Goal: Task Accomplishment & Management: Manage account settings

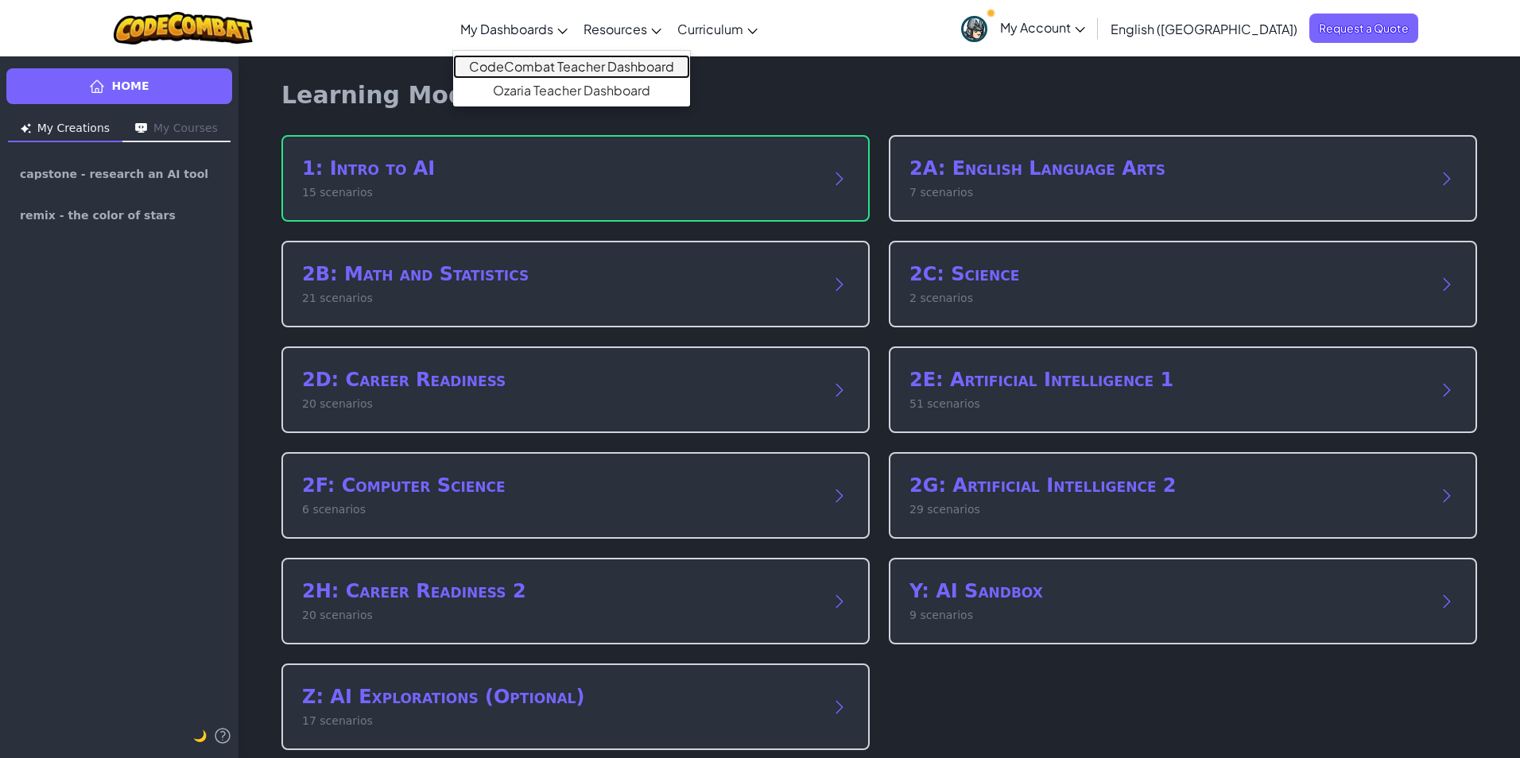
click at [560, 64] on link "CodeCombat Teacher Dashboard" at bounding box center [571, 67] width 237 height 24
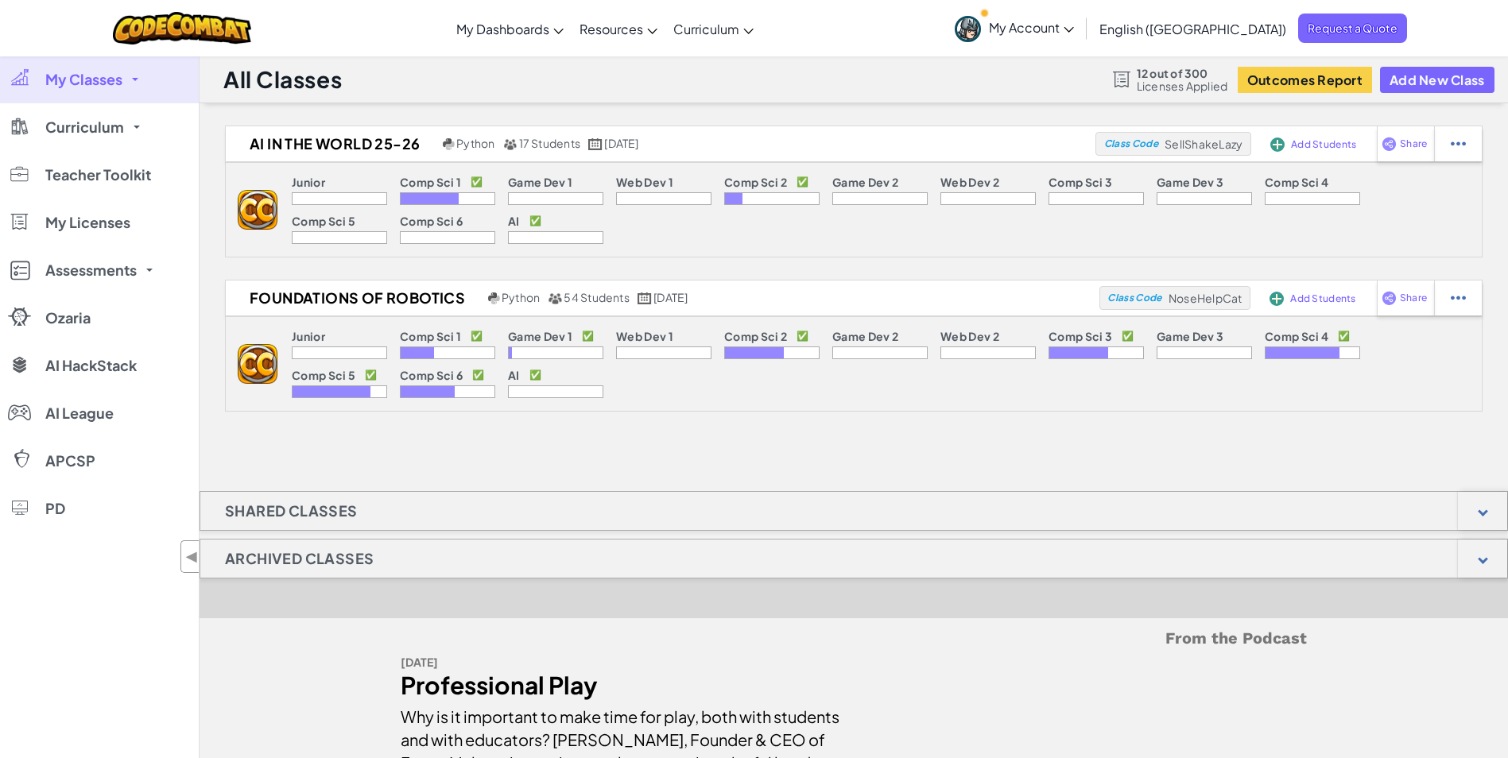
click at [108, 82] on span "My Classes" at bounding box center [83, 79] width 77 height 14
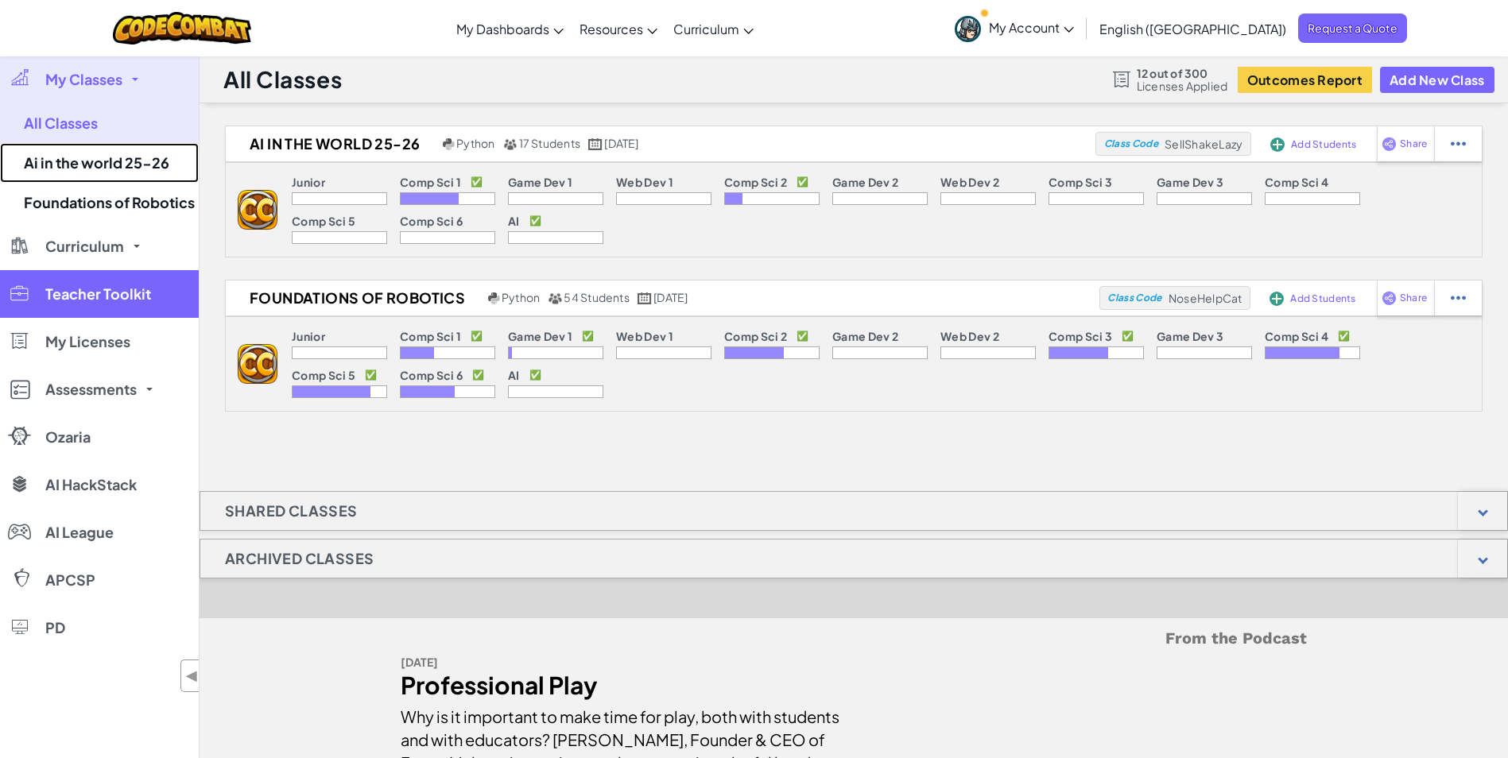
drag, startPoint x: 99, startPoint y: 162, endPoint x: 132, endPoint y: 171, distance: 34.5
click at [99, 163] on link "Ai in the world 25-26" at bounding box center [99, 163] width 199 height 40
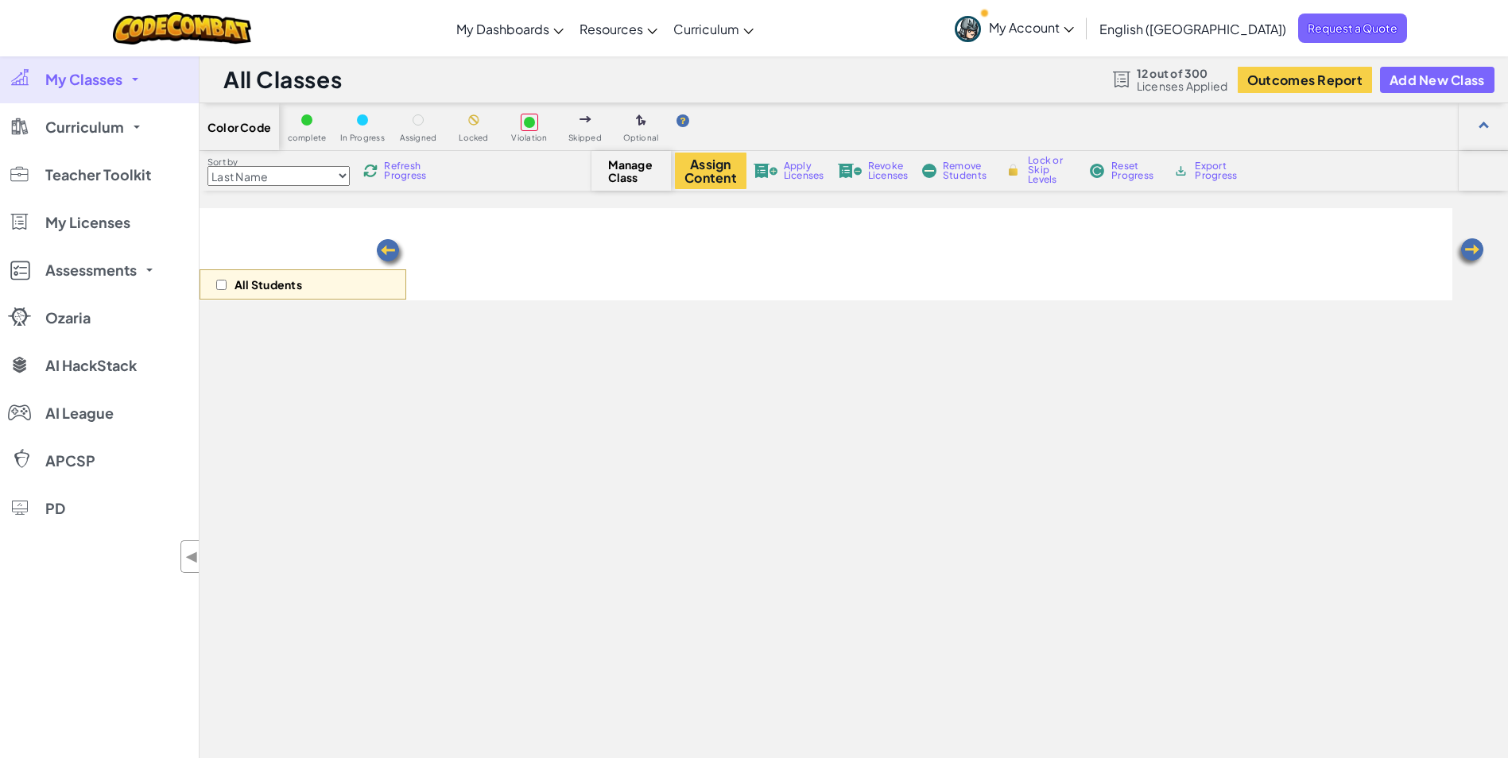
select select "5632661322961295f9428638"
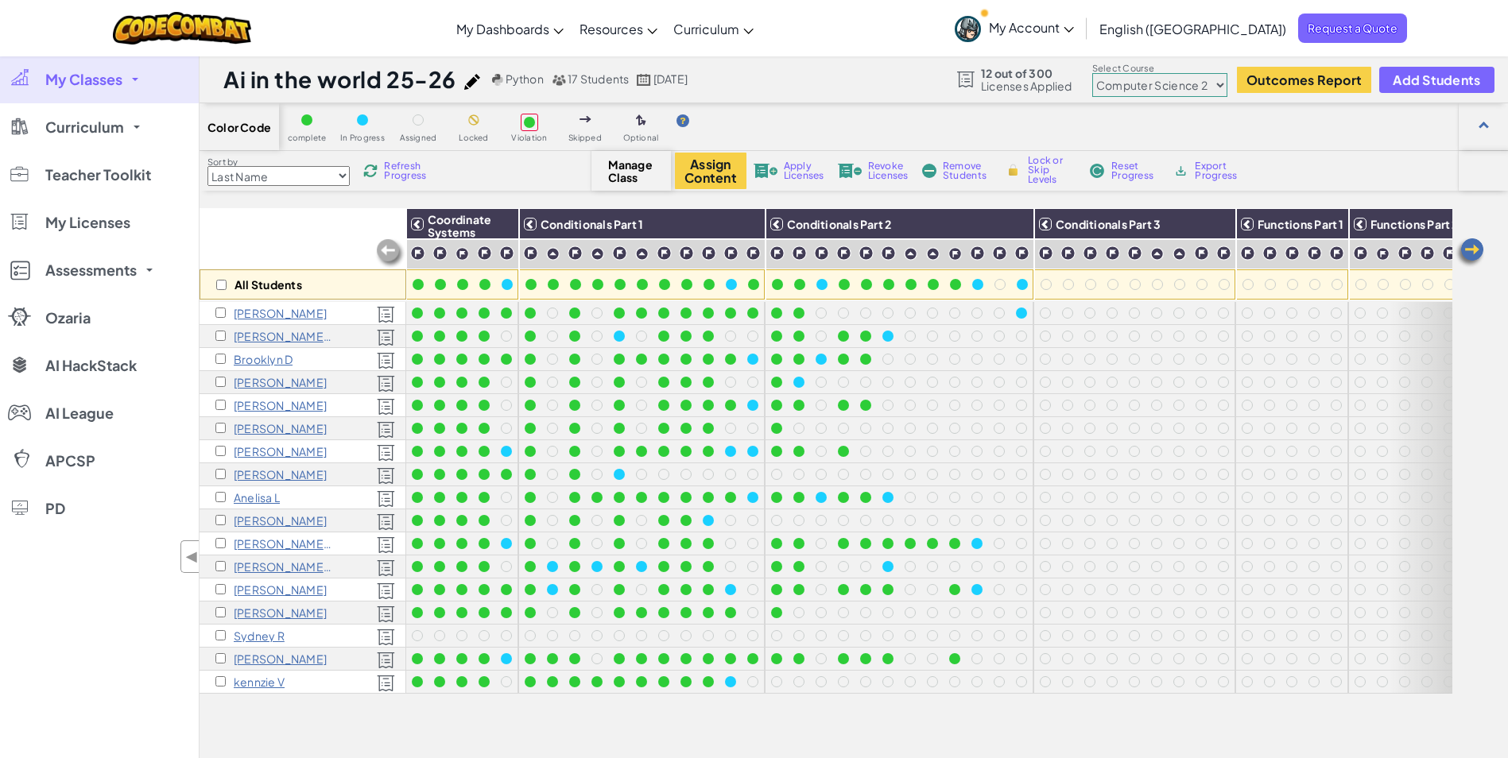
click at [1476, 257] on img at bounding box center [1470, 253] width 32 height 32
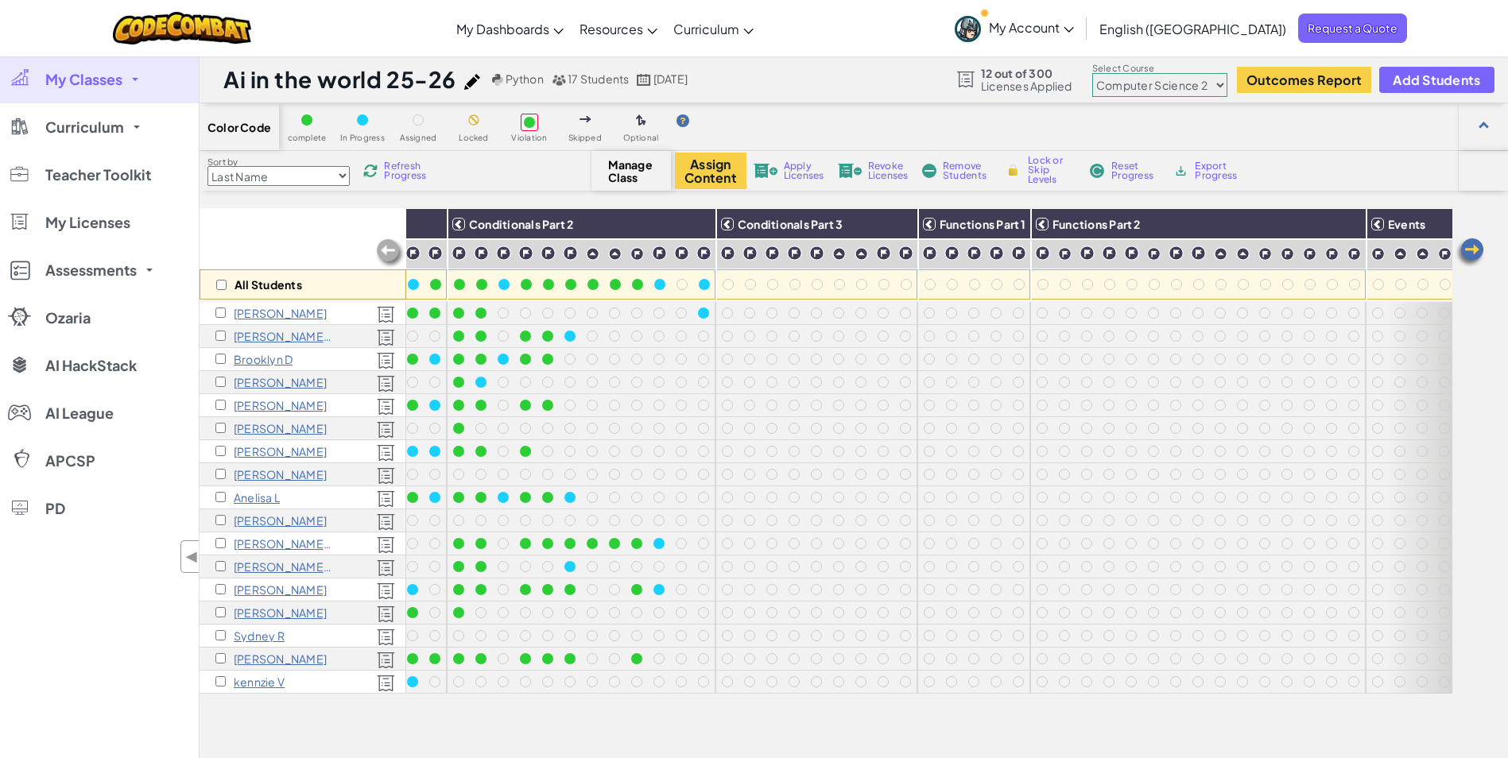
click at [1476, 257] on img at bounding box center [1470, 253] width 32 height 32
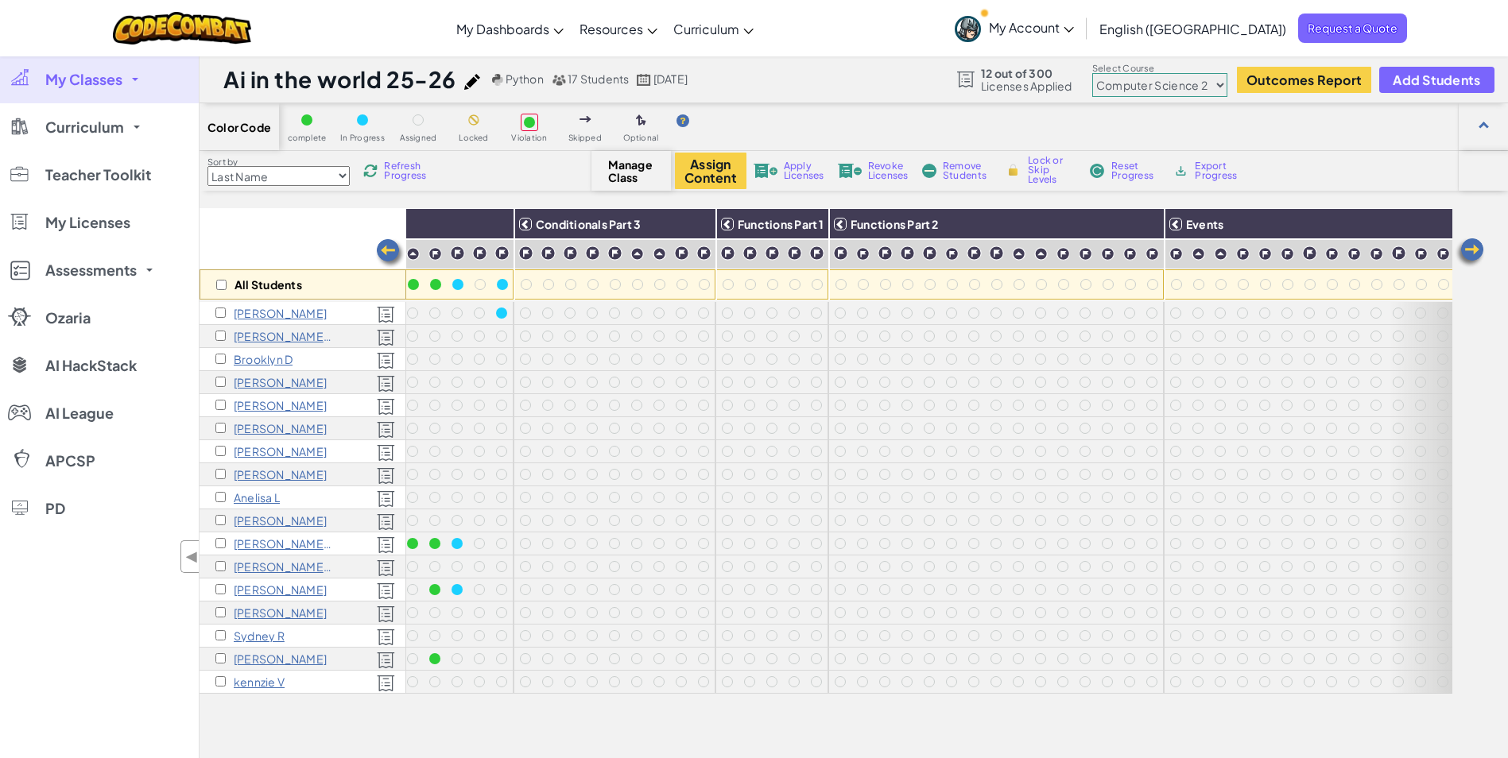
scroll to position [0, 602]
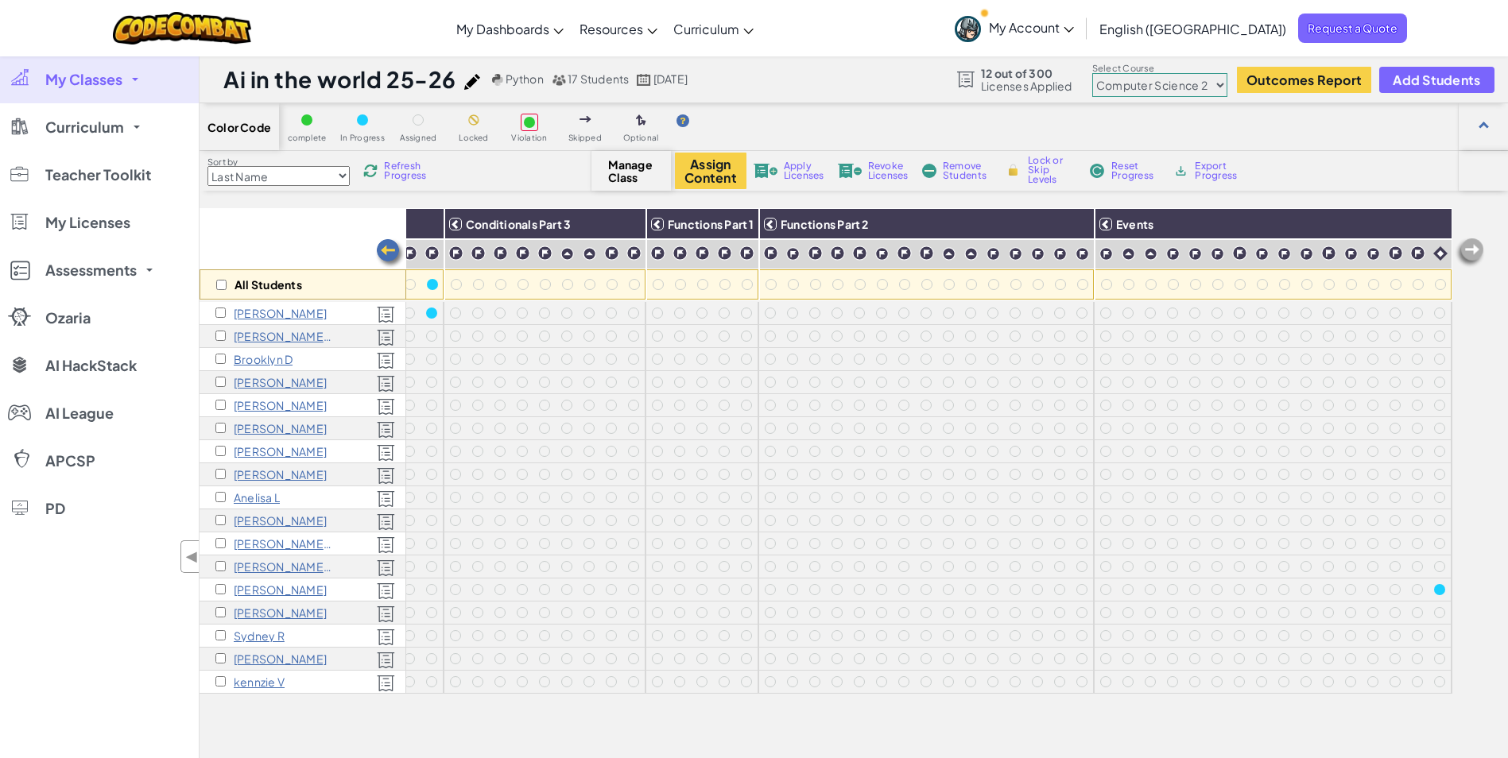
click at [1476, 257] on img at bounding box center [1470, 253] width 32 height 32
click at [384, 253] on img at bounding box center [390, 254] width 32 height 32
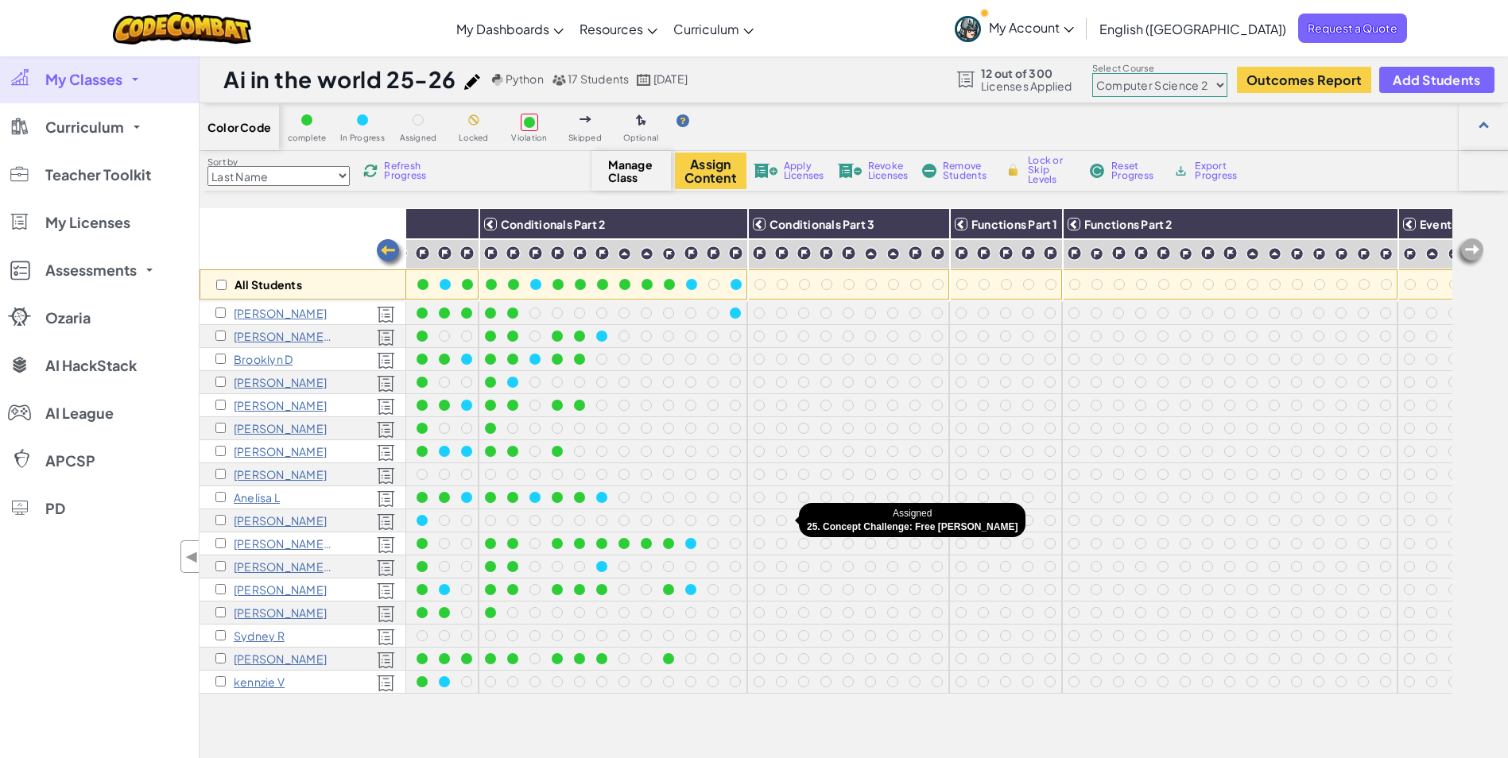
scroll to position [0, 284]
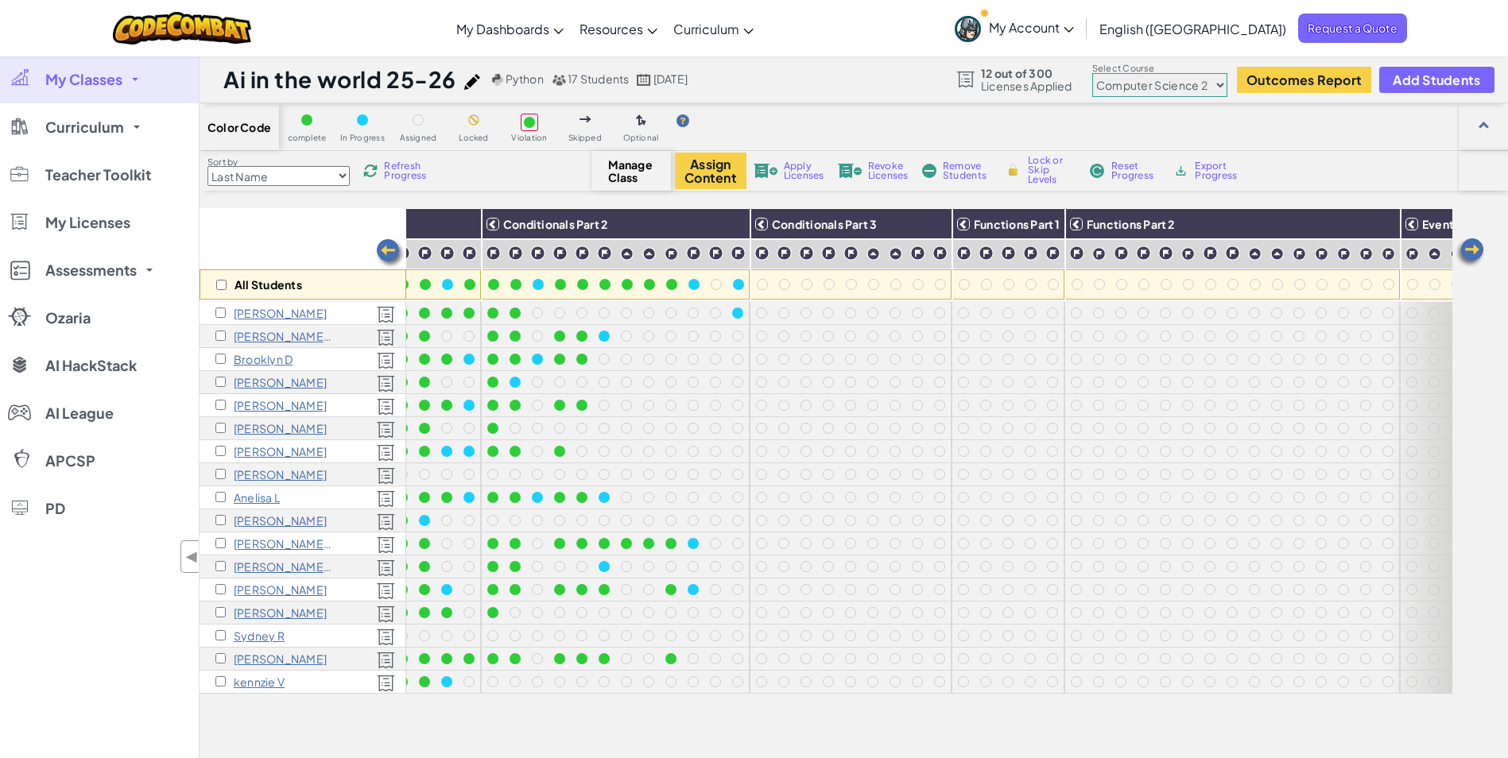
click at [1161, 94] on select "Junior Introduction to Computer Science Game Development 1 Web Development 1 Co…" at bounding box center [1159, 85] width 135 height 24
click at [1346, 146] on div "Color Code complete In Progress Assigned Locked Violation Skipped Optional" at bounding box center [854, 127] width 1309 height 48
click at [382, 250] on img at bounding box center [390, 254] width 32 height 32
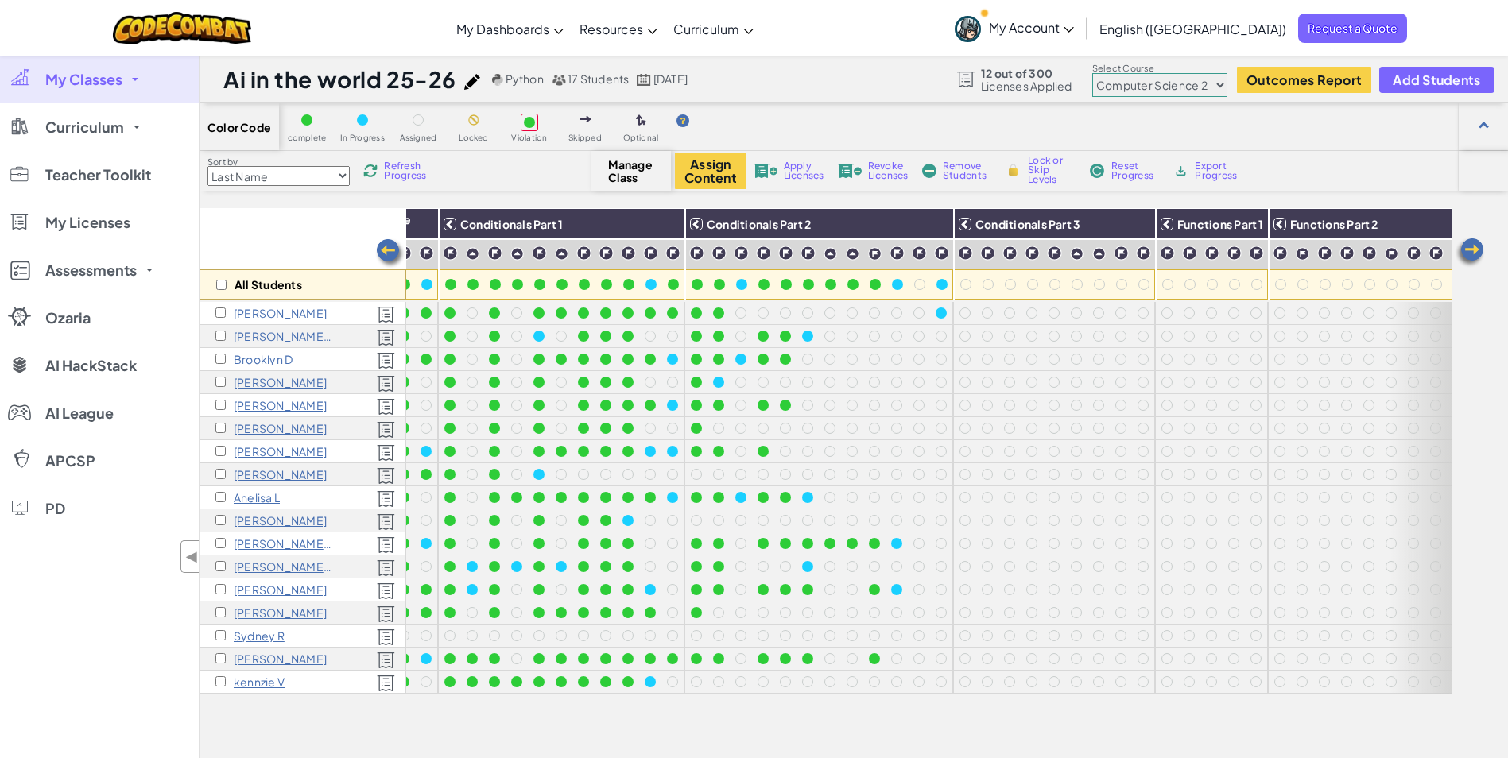
scroll to position [0, 0]
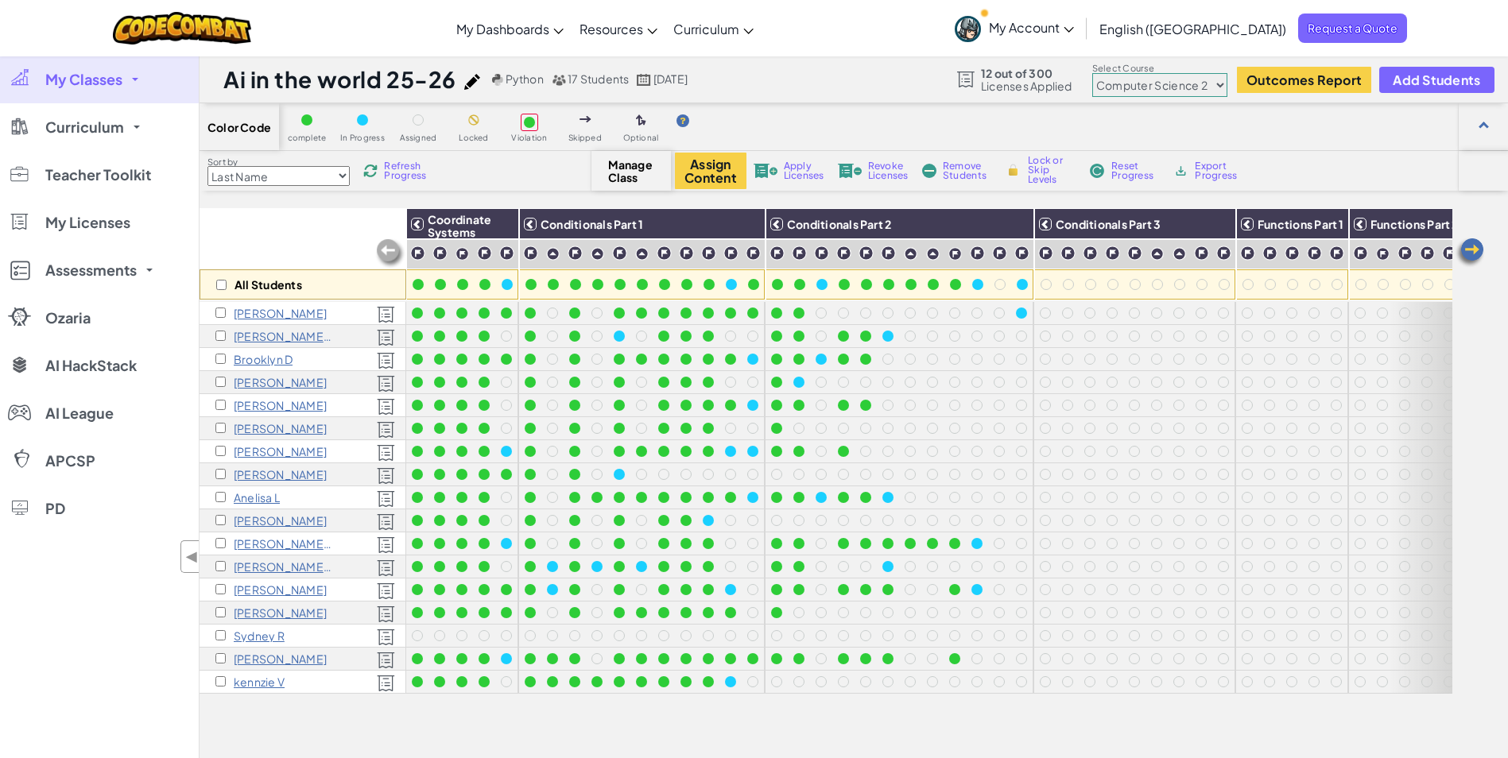
click at [382, 250] on img at bounding box center [390, 254] width 32 height 32
click at [120, 409] on link "AI League" at bounding box center [99, 414] width 199 height 48
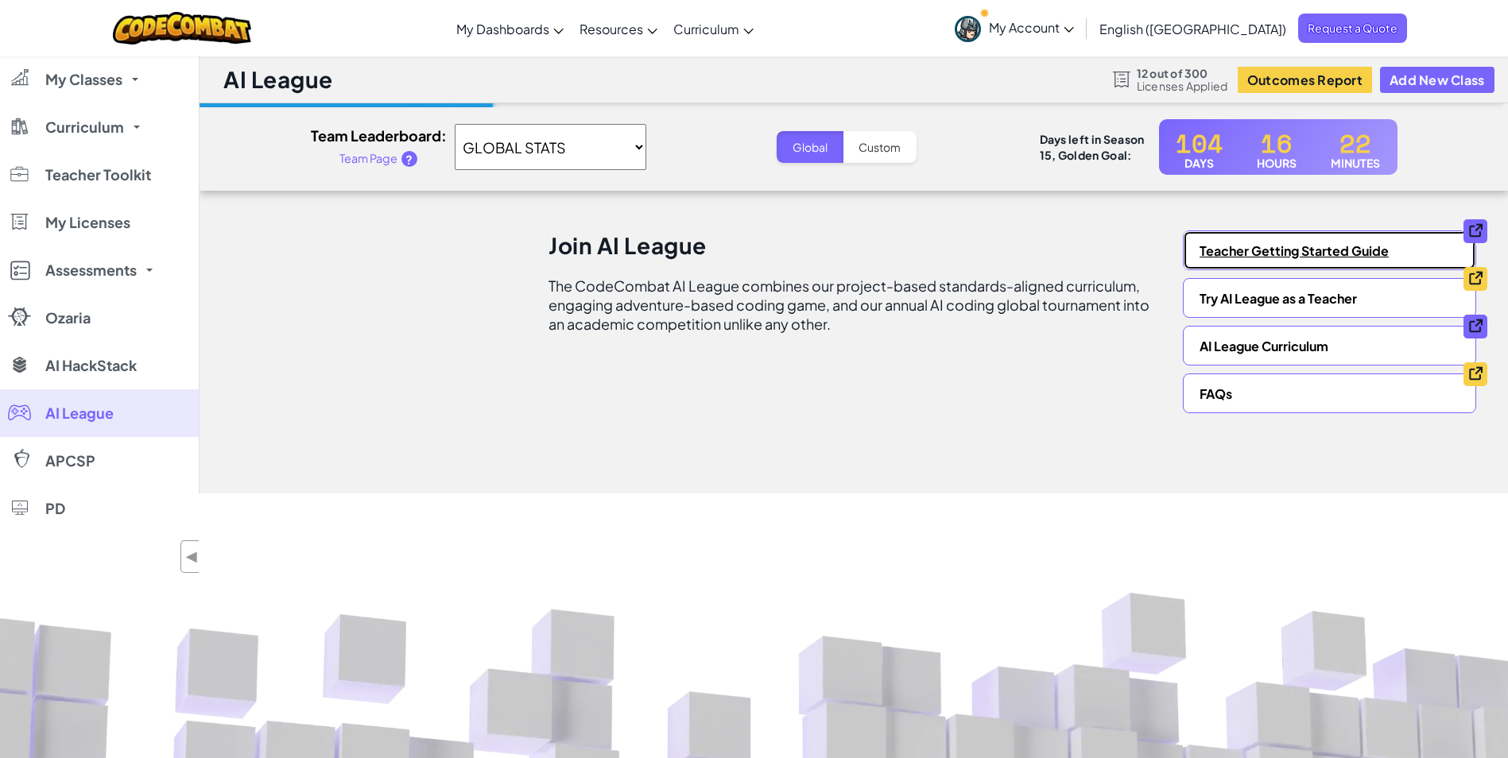
click at [1231, 257] on link "Teacher Getting Started Guide" at bounding box center [1329, 251] width 293 height 40
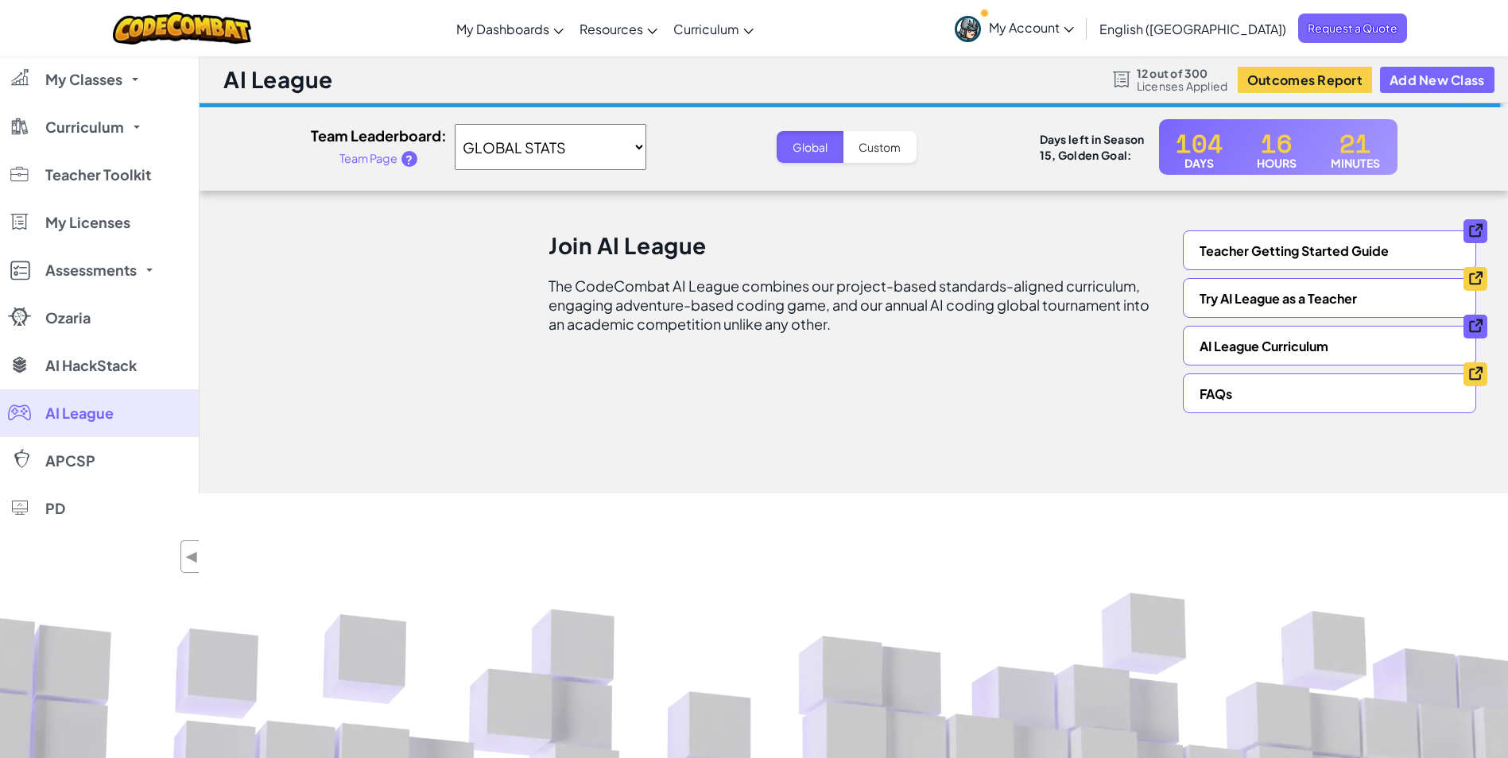
click at [1401, 93] on div "AI League 12 out of 300 Licenses Applied Outcomes Report Add New Class" at bounding box center [854, 80] width 1309 height 48
click at [1402, 91] on button "Add New Class" at bounding box center [1437, 80] width 114 height 26
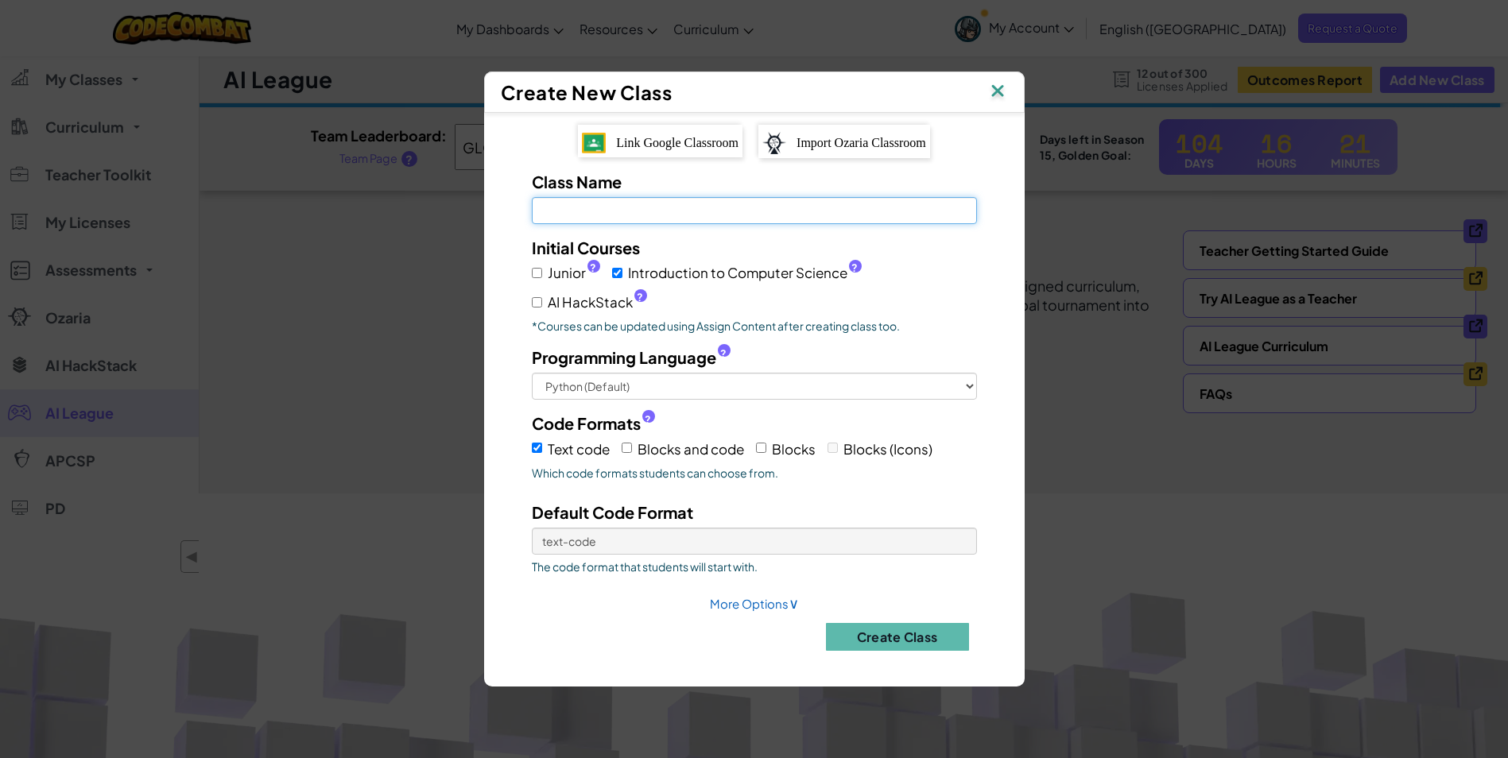
click at [684, 200] on input "Class Name Field is required" at bounding box center [754, 210] width 445 height 27
type input "Ai in the world 25-26"
click at [998, 89] on img at bounding box center [997, 92] width 21 height 24
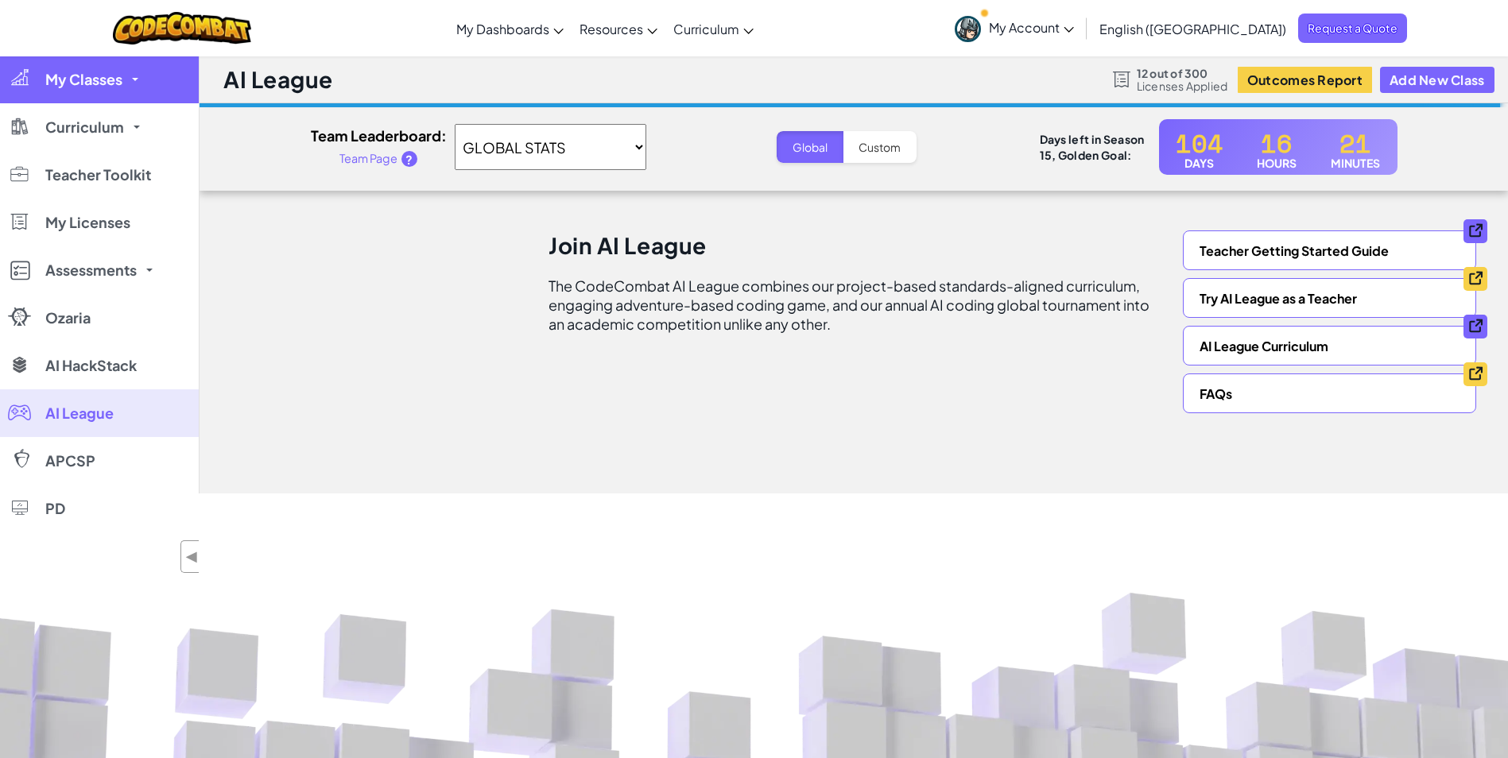
click at [126, 80] on link "My Classes" at bounding box center [99, 80] width 199 height 48
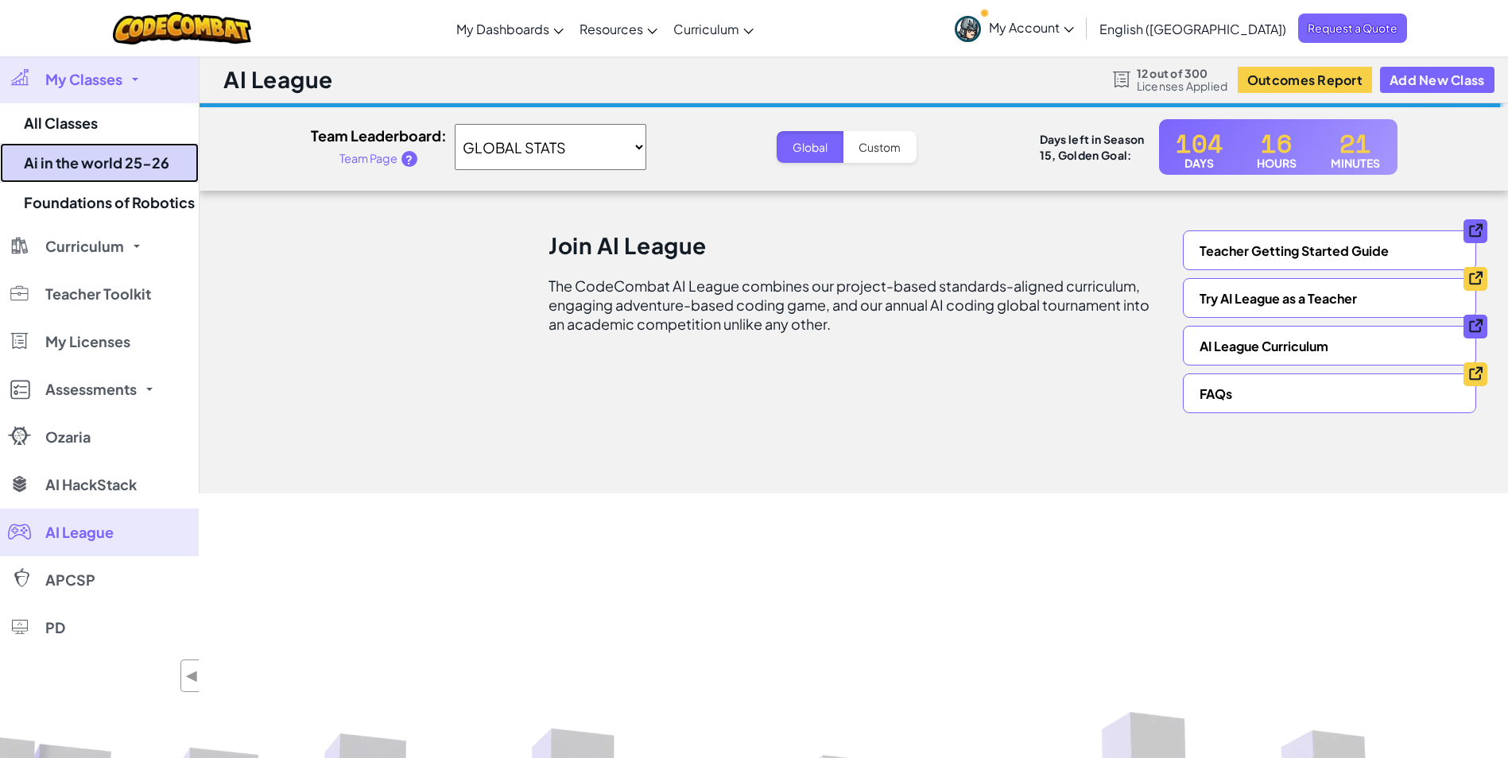
click at [113, 158] on link "Ai in the world 25-26" at bounding box center [99, 163] width 199 height 40
select select "5632661322961295f9428638"
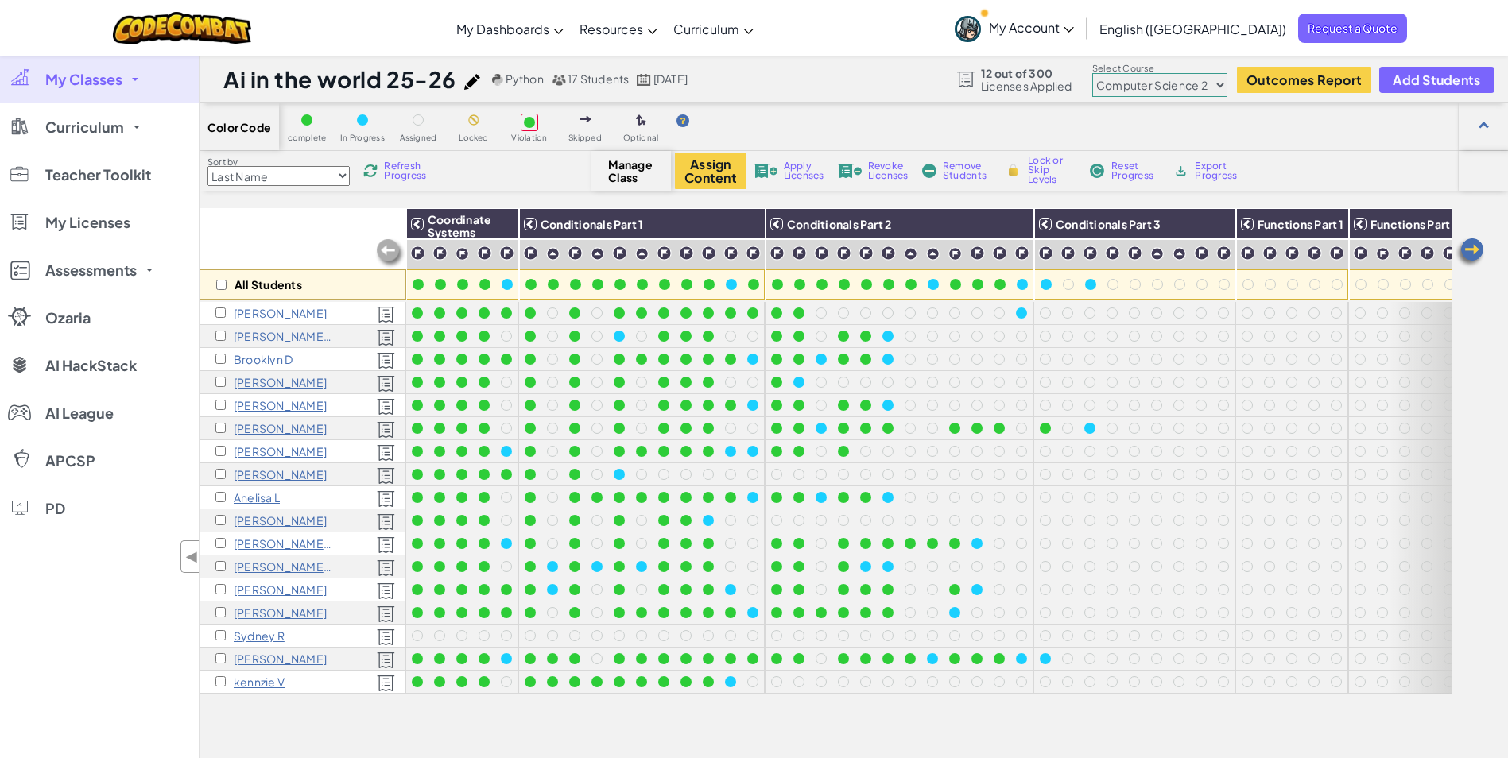
click at [1217, 84] on select "Junior Introduction to Computer Science Game Development 1 Web Development 1 Co…" at bounding box center [1159, 85] width 135 height 24
click at [1381, 141] on div "Color Code complete In Progress Assigned Locked Violation Skipped Optional" at bounding box center [854, 127] width 1309 height 48
click at [103, 406] on span "AI League" at bounding box center [79, 413] width 68 height 14
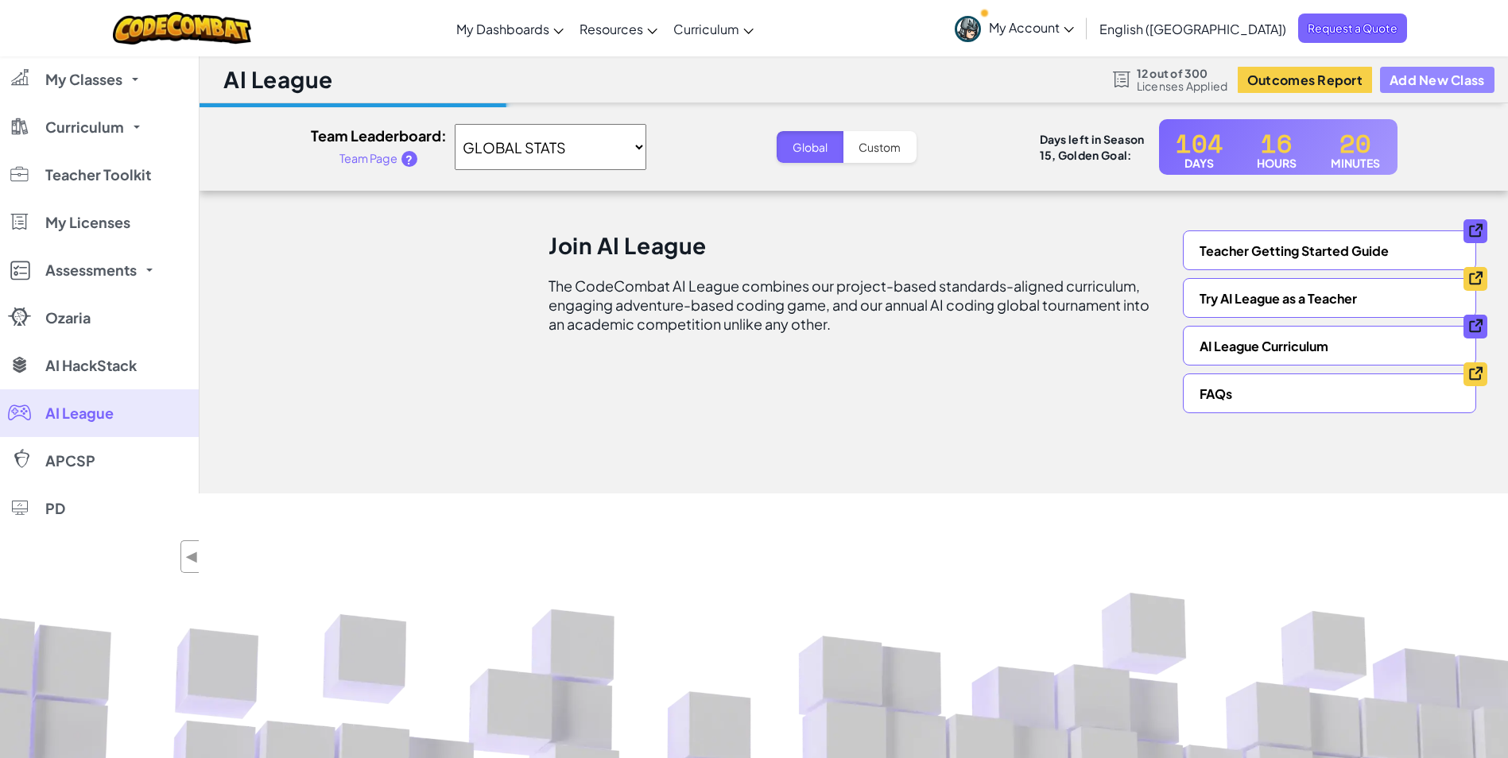
click at [1452, 87] on button "Add New Class" at bounding box center [1437, 80] width 114 height 26
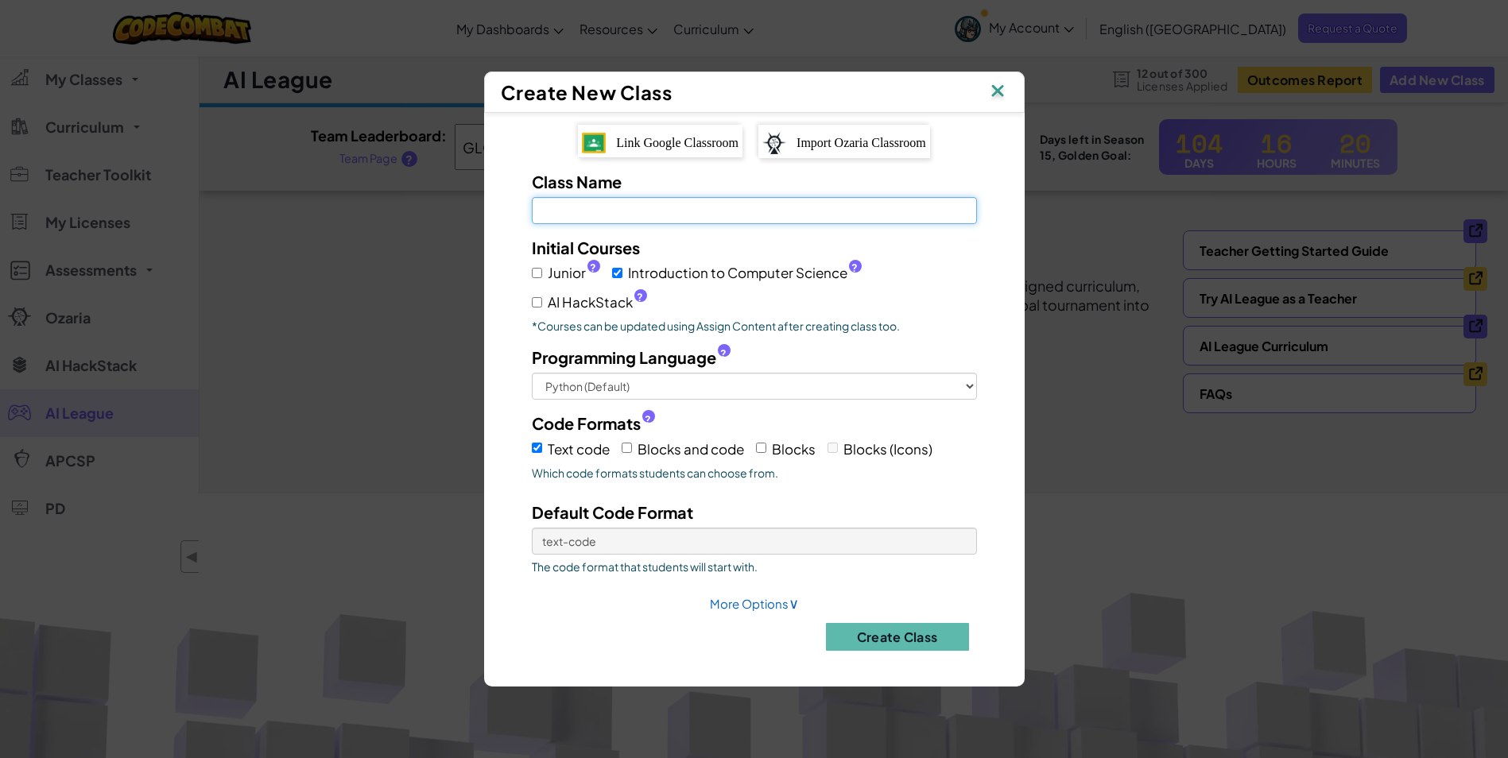
click at [683, 221] on input "Class Name Field is required" at bounding box center [754, 210] width 445 height 27
type input "AI League 25-26"
click at [668, 277] on span "Introduction to Computer Science ?" at bounding box center [745, 273] width 234 height 23
click at [622, 277] on input "Introduction to Computer Science ?" at bounding box center [617, 273] width 10 height 10
checkbox input "false"
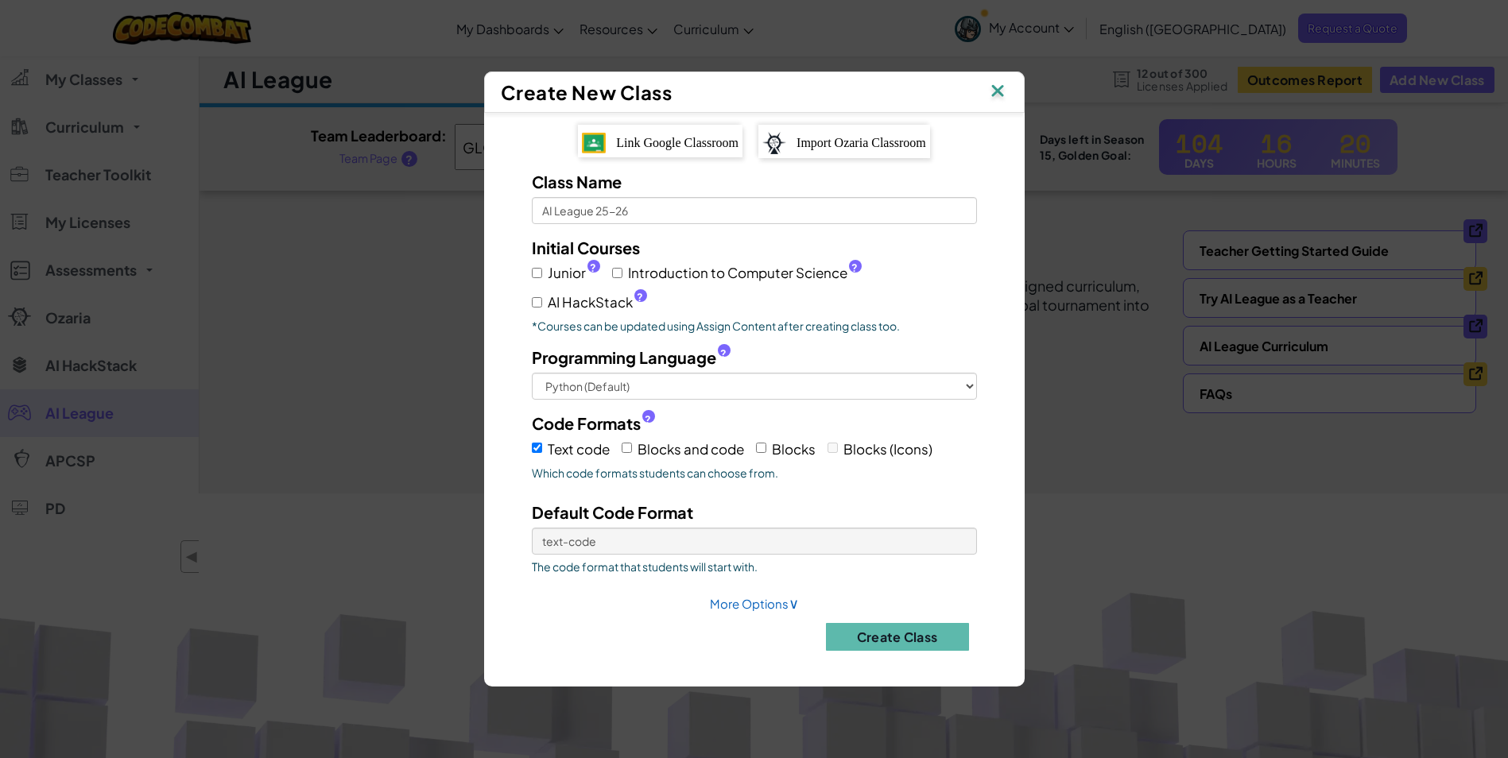
click at [606, 304] on span "AI HackStack ?" at bounding box center [597, 302] width 99 height 23
click at [542, 304] on input "AI HackStack ?" at bounding box center [537, 302] width 10 height 10
checkbox input "true"
click at [850, 632] on button "Create Class" at bounding box center [897, 637] width 143 height 28
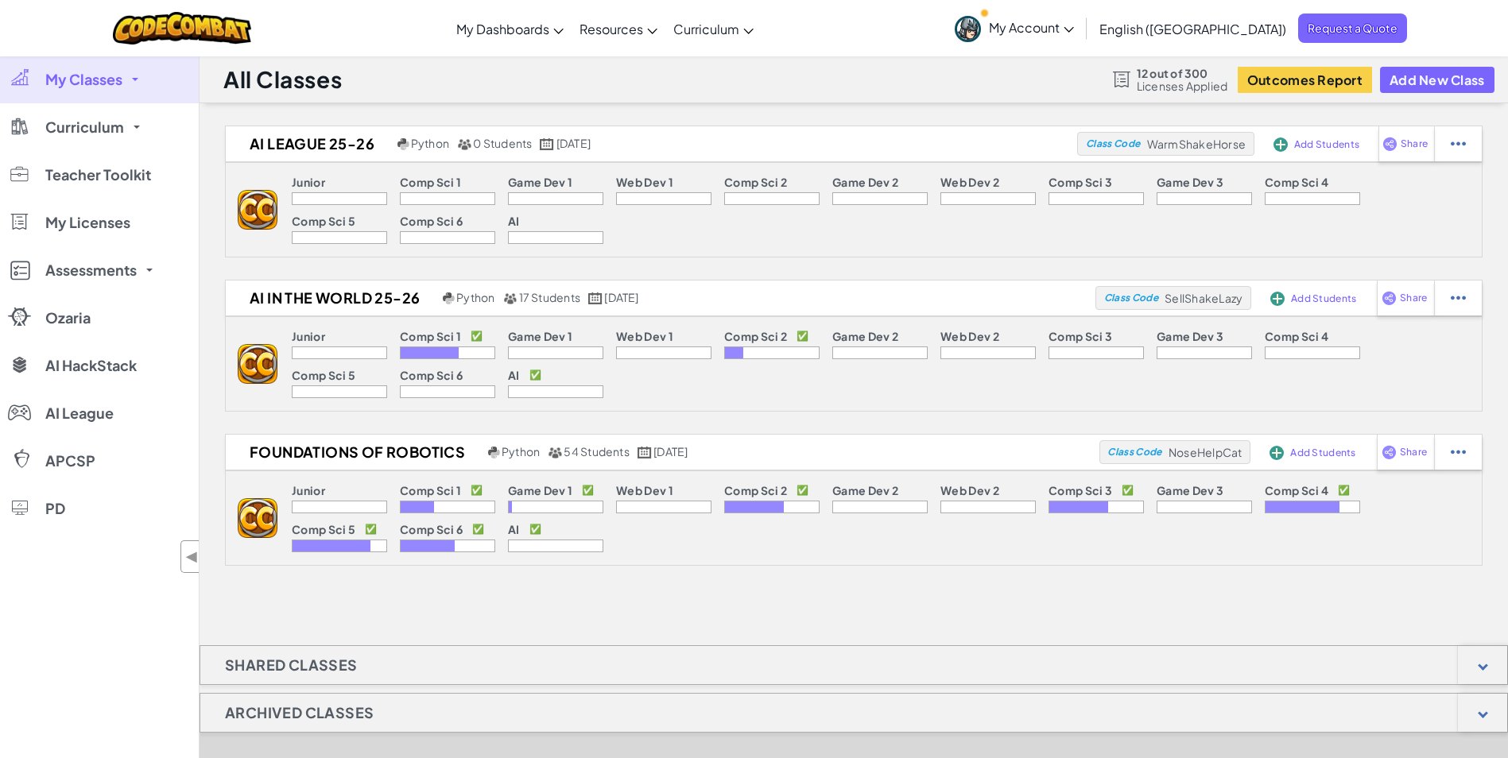
click at [1119, 235] on div "Junior Comp Sci 1 Game Dev 1 Web Dev 1 Comp Sci 2 Game Dev 2 Web Dev 2 Comp Sci…" at bounding box center [879, 210] width 1204 height 94
click at [109, 401] on link "AI League" at bounding box center [99, 414] width 199 height 48
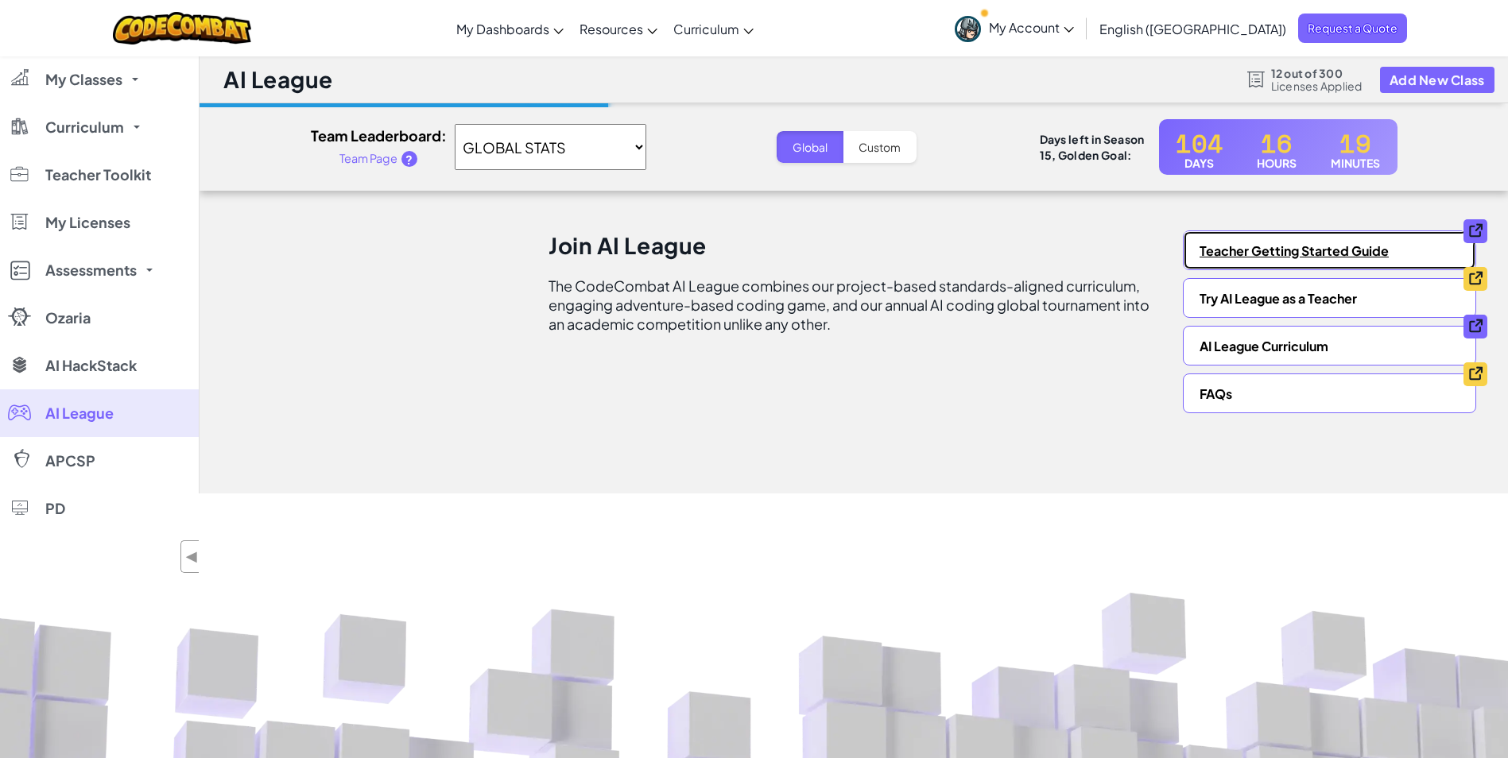
click at [1328, 258] on link "Teacher Getting Started Guide" at bounding box center [1329, 251] width 293 height 40
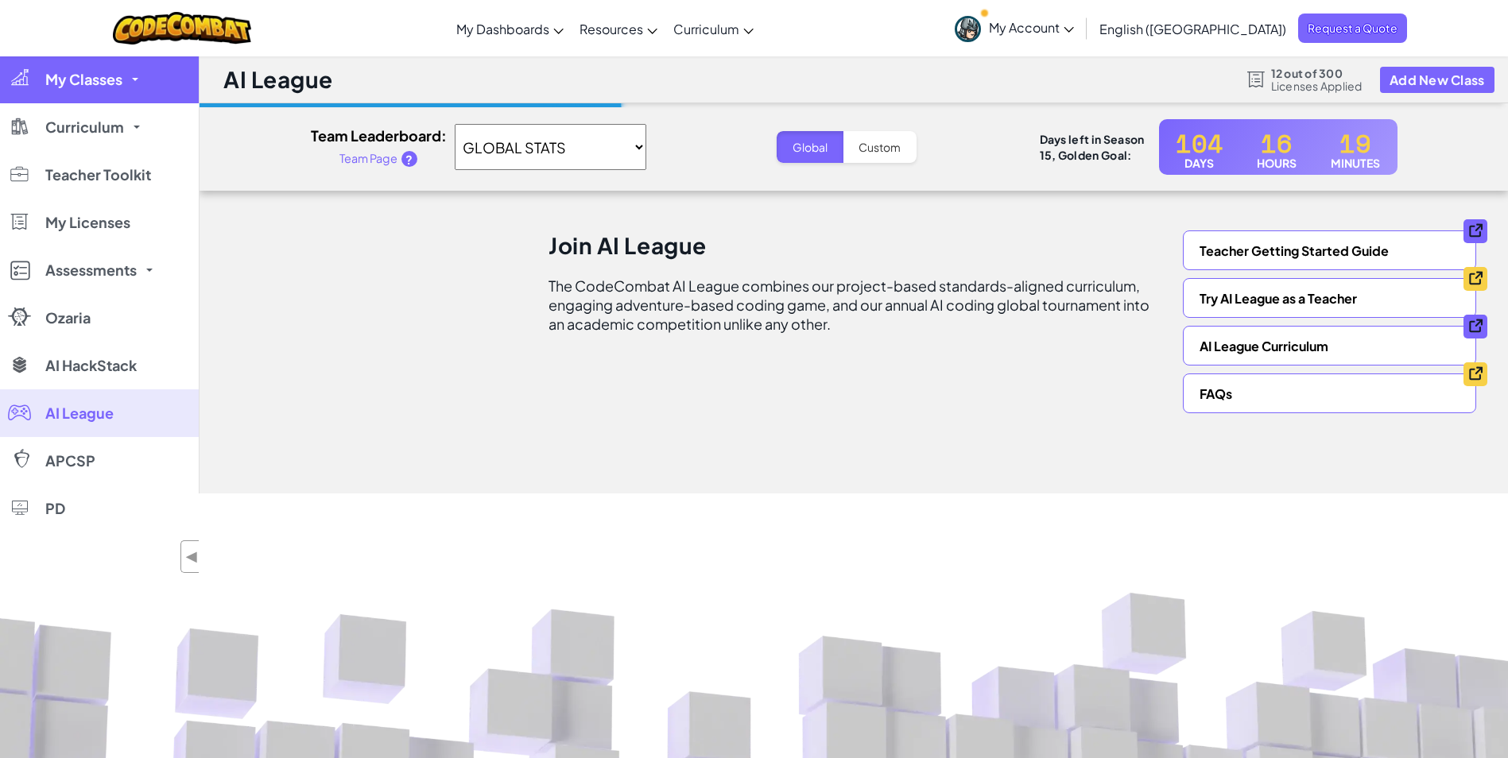
click at [117, 93] on link "My Classes" at bounding box center [99, 80] width 199 height 48
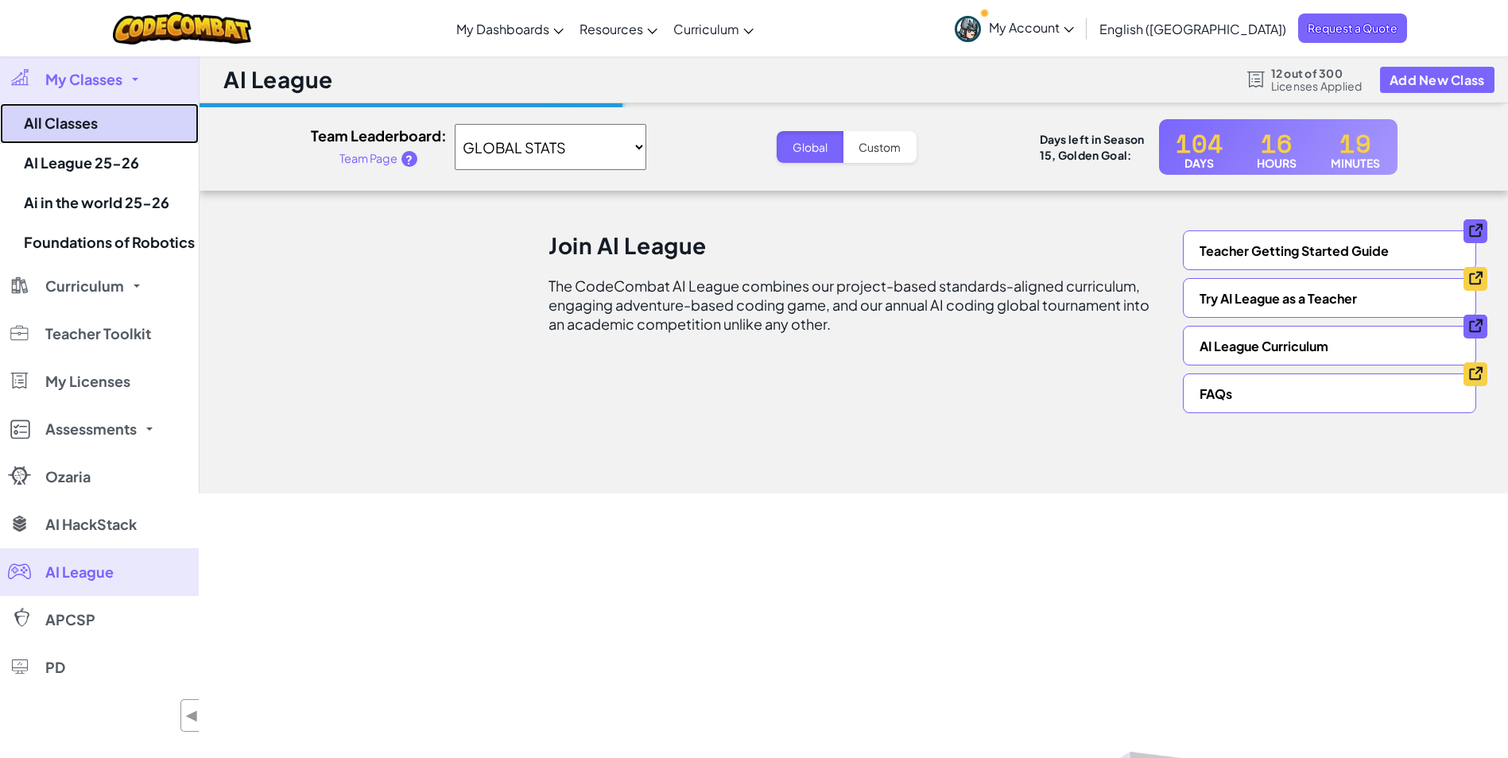
click at [116, 127] on link "All Classes" at bounding box center [99, 123] width 199 height 41
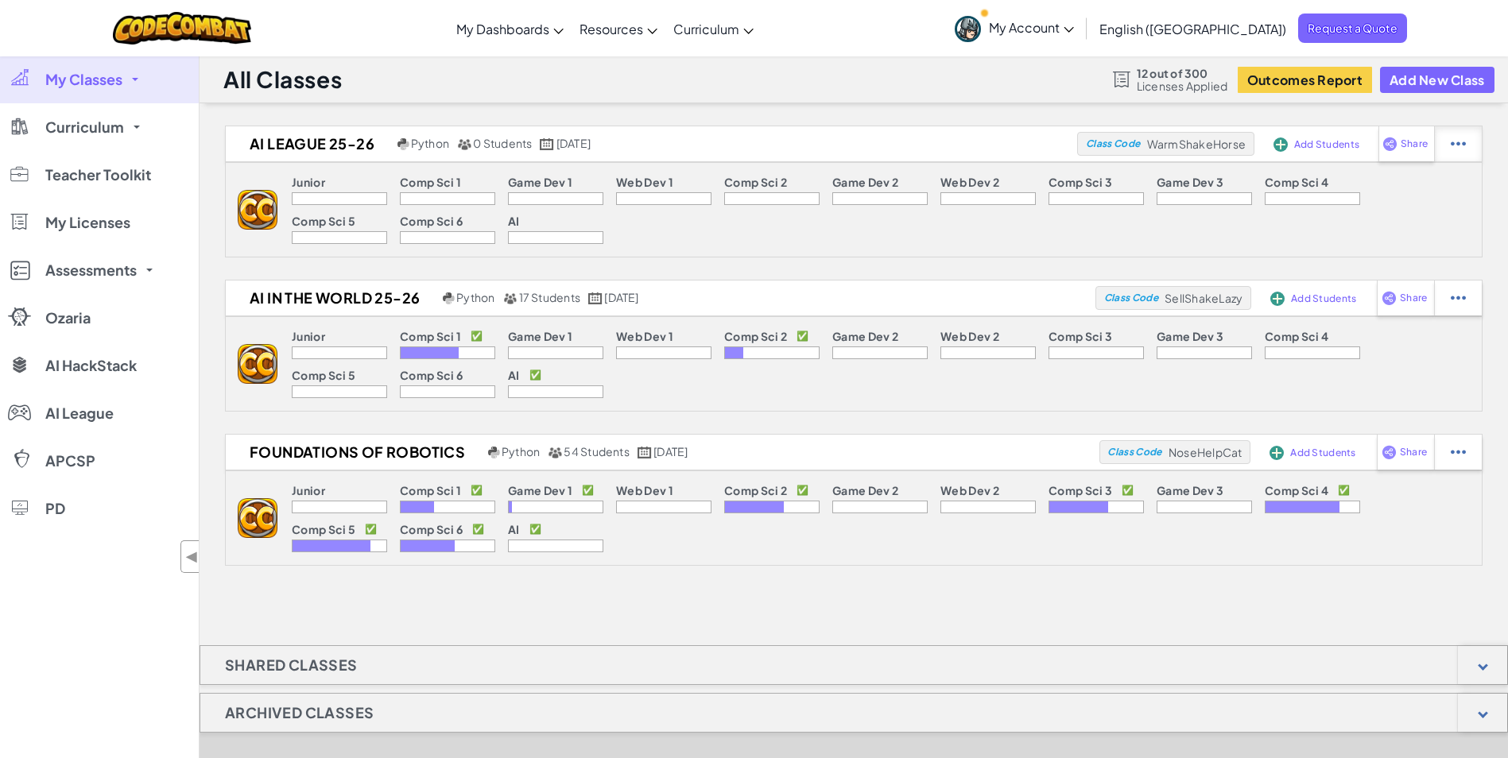
click at [1457, 149] on img at bounding box center [1458, 144] width 15 height 14
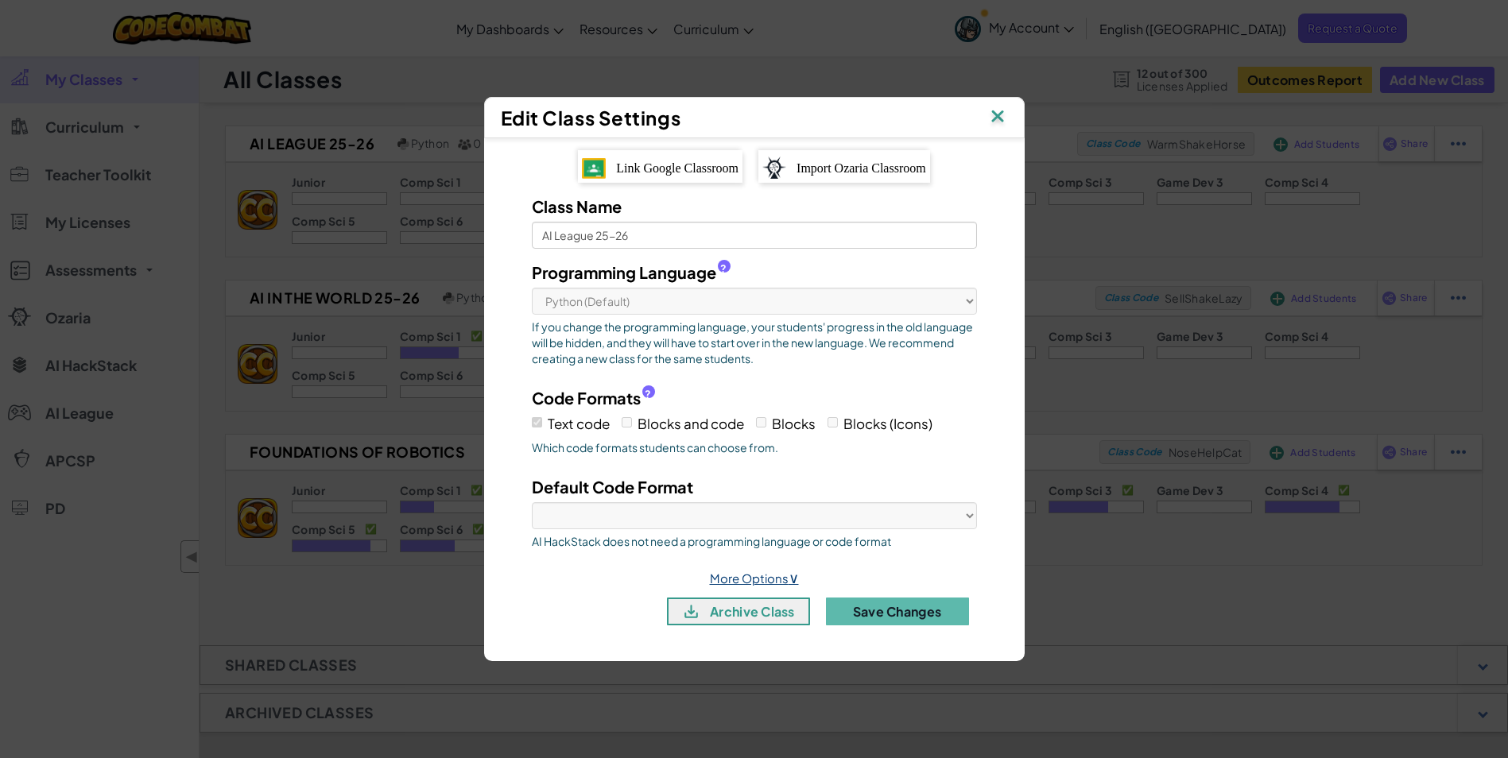
click at [768, 584] on link "More Options ∨" at bounding box center [754, 578] width 89 height 15
select select
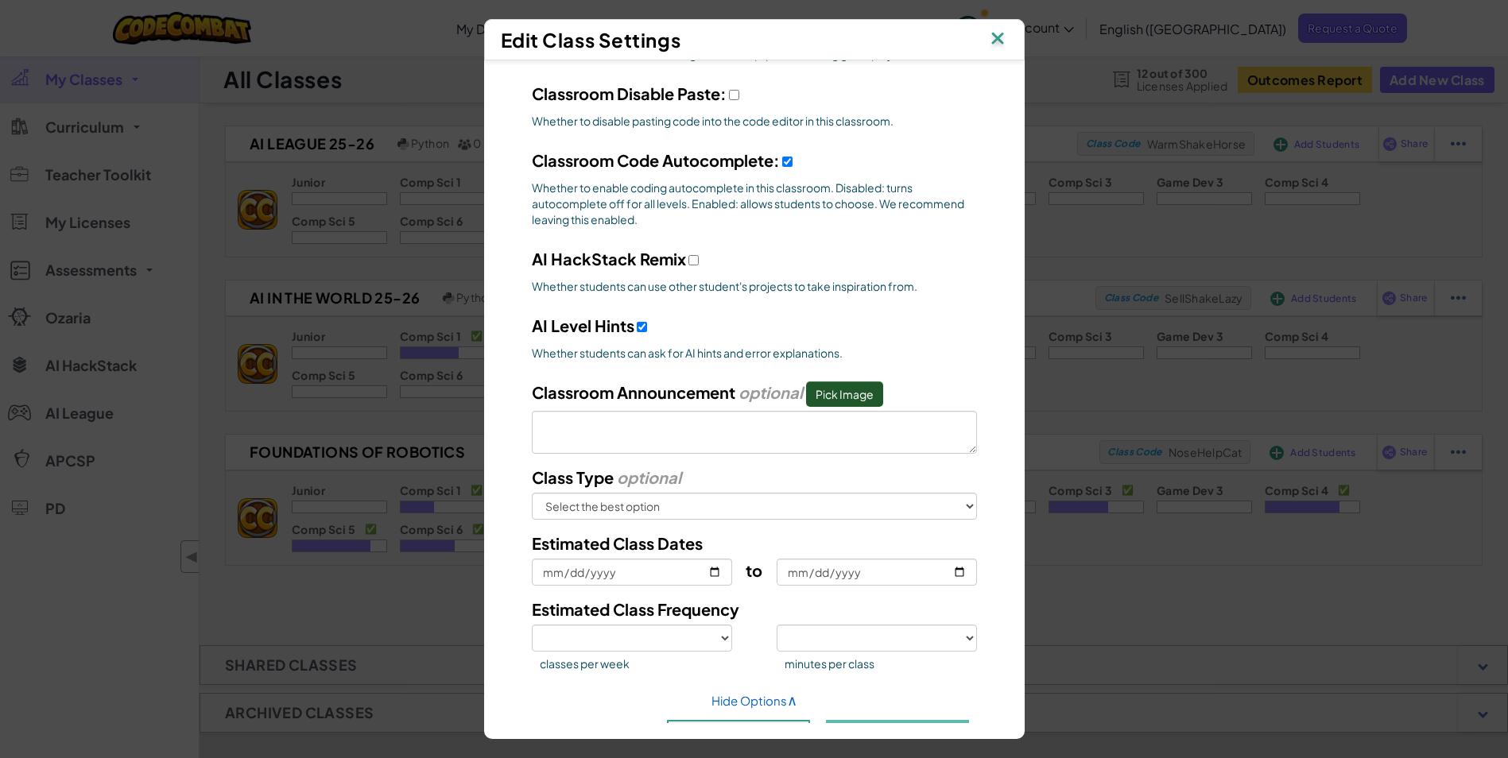
scroll to position [521, 0]
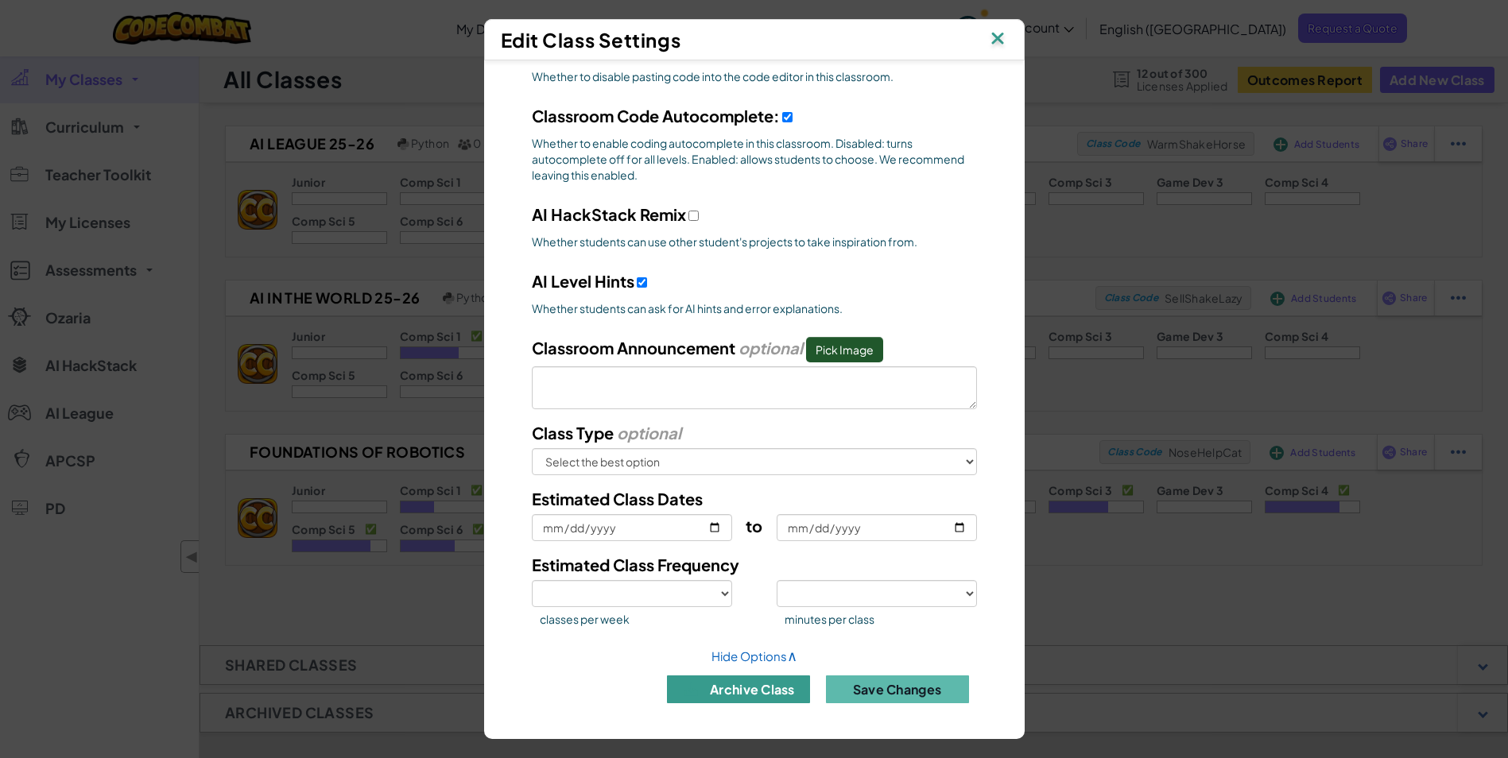
click at [711, 692] on button "archive class" at bounding box center [738, 690] width 143 height 28
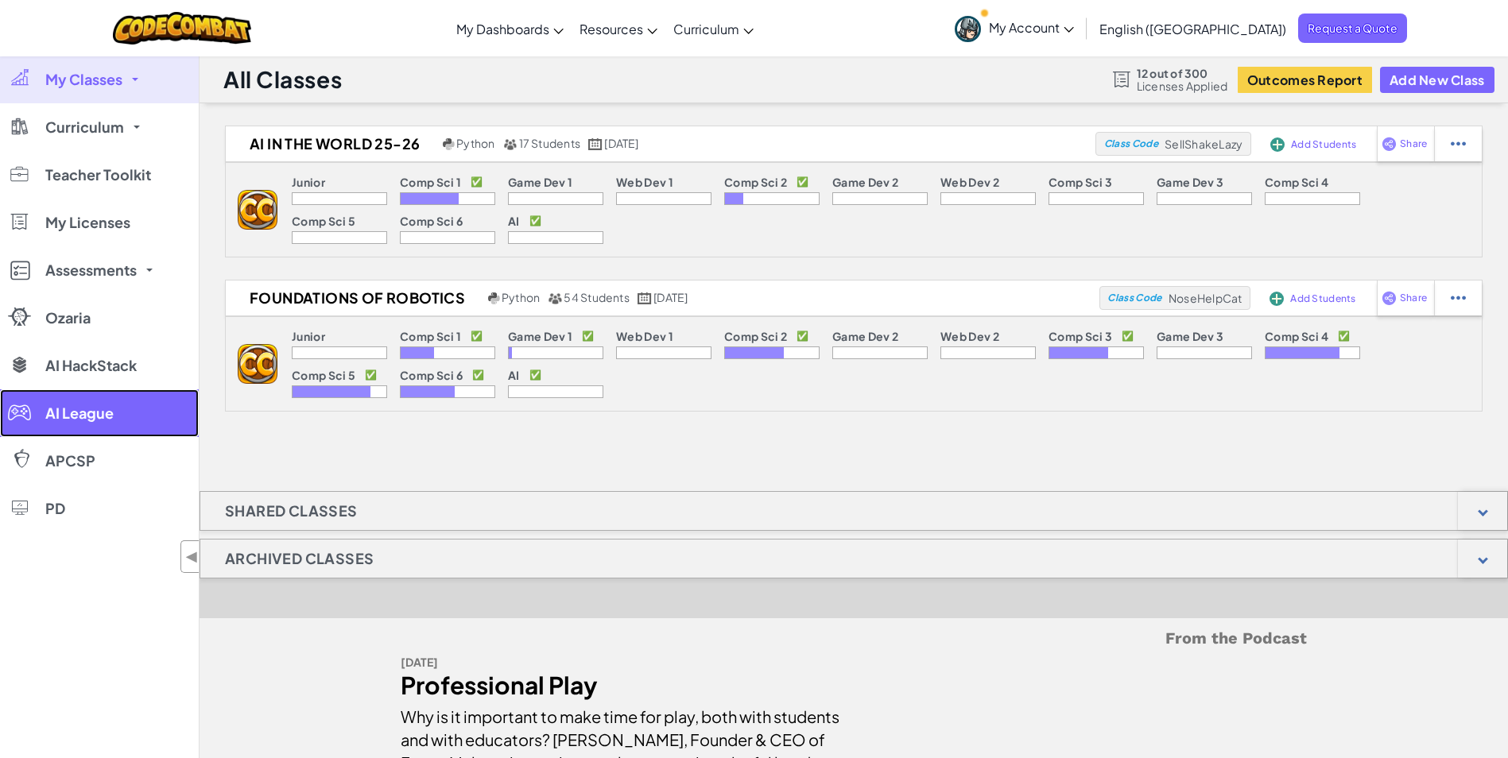
drag, startPoint x: 98, startPoint y: 424, endPoint x: 138, endPoint y: 403, distance: 45.5
click at [98, 424] on link "AI League" at bounding box center [99, 414] width 199 height 48
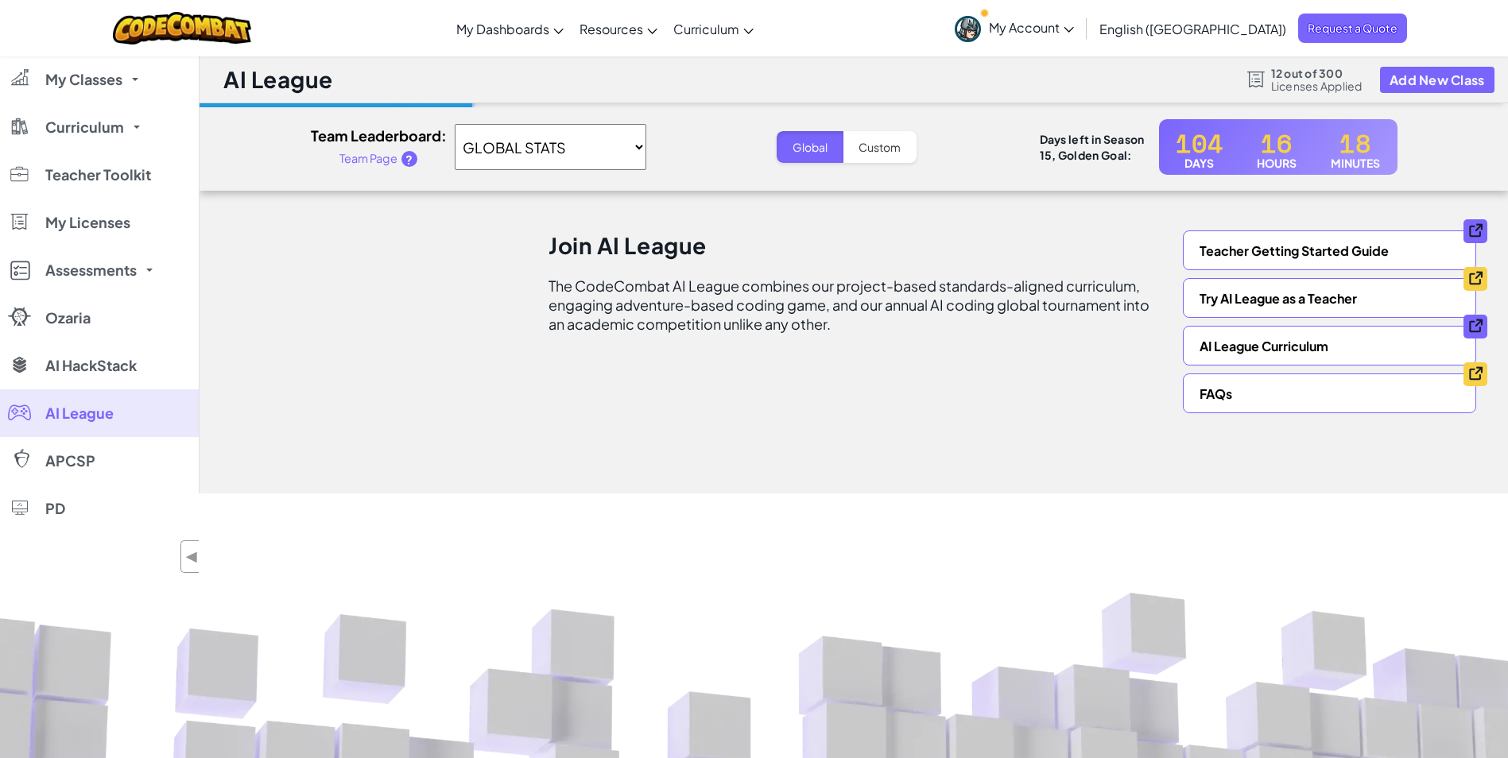
click at [614, 148] on select "GLOBAL STATS AI League 25-26 Ai in the world 25-26 Foundations of Robotics Robo…" at bounding box center [551, 147] width 192 height 46
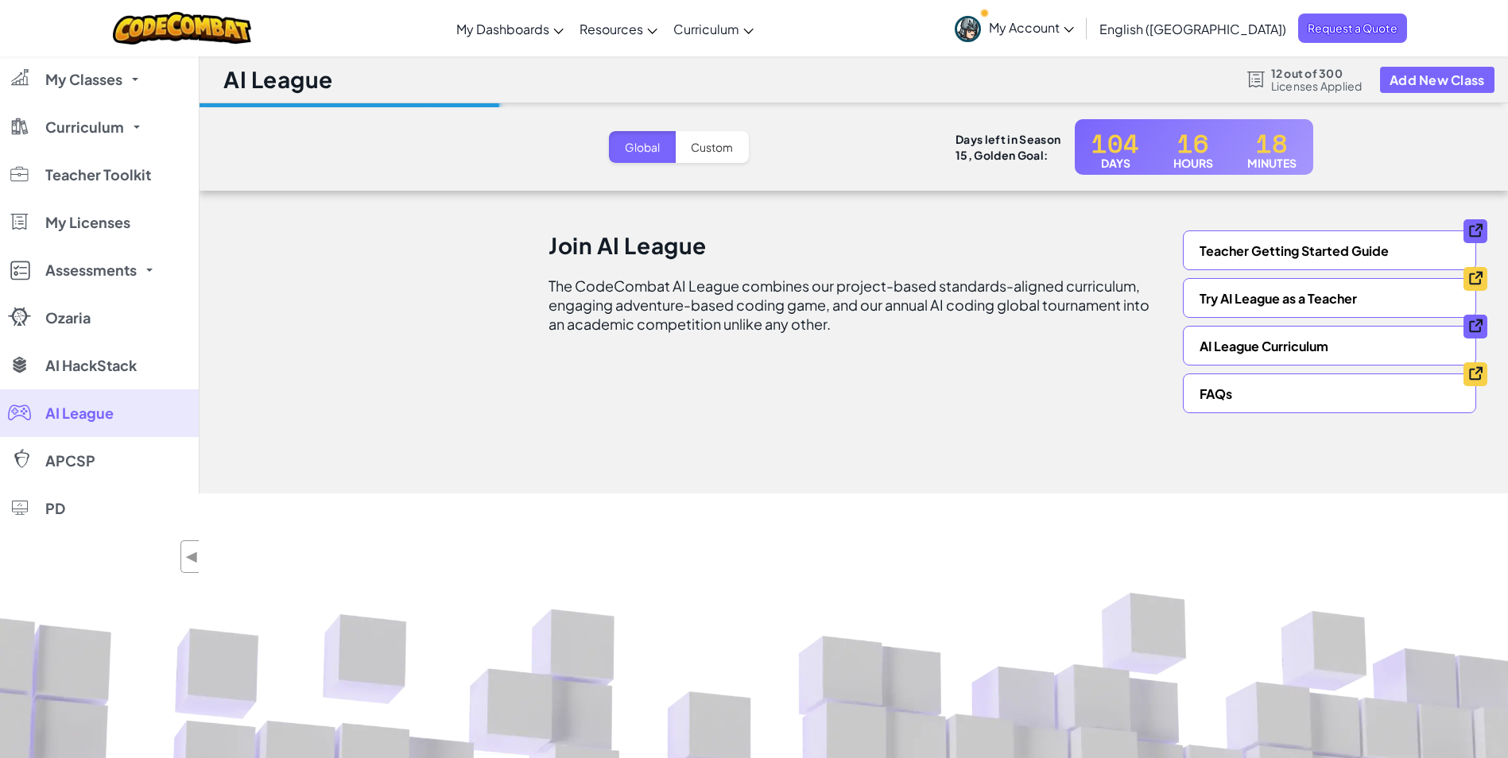
select select "68a321f6fc554b15a7708c03"
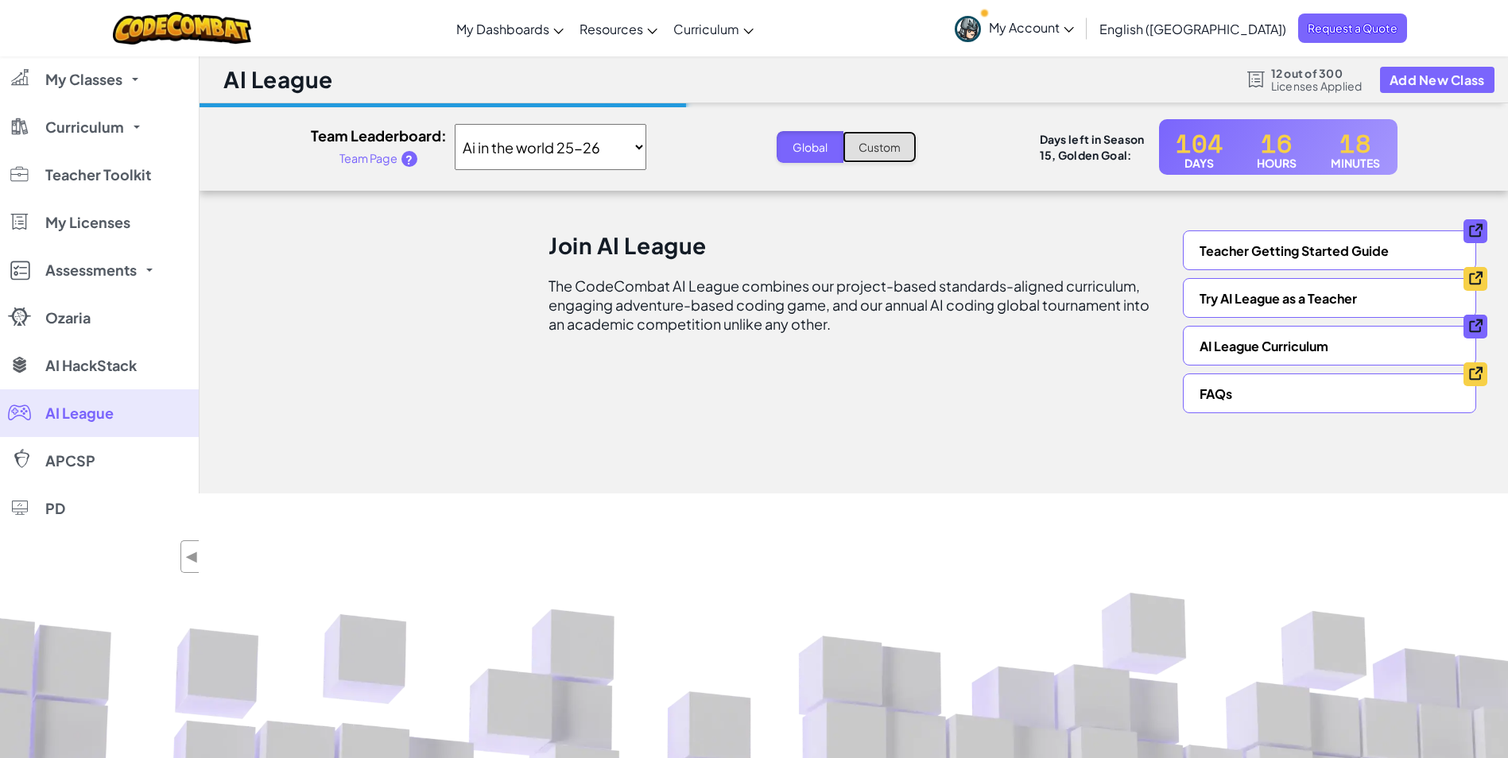
click at [903, 153] on button "Custom" at bounding box center [880, 147] width 74 height 32
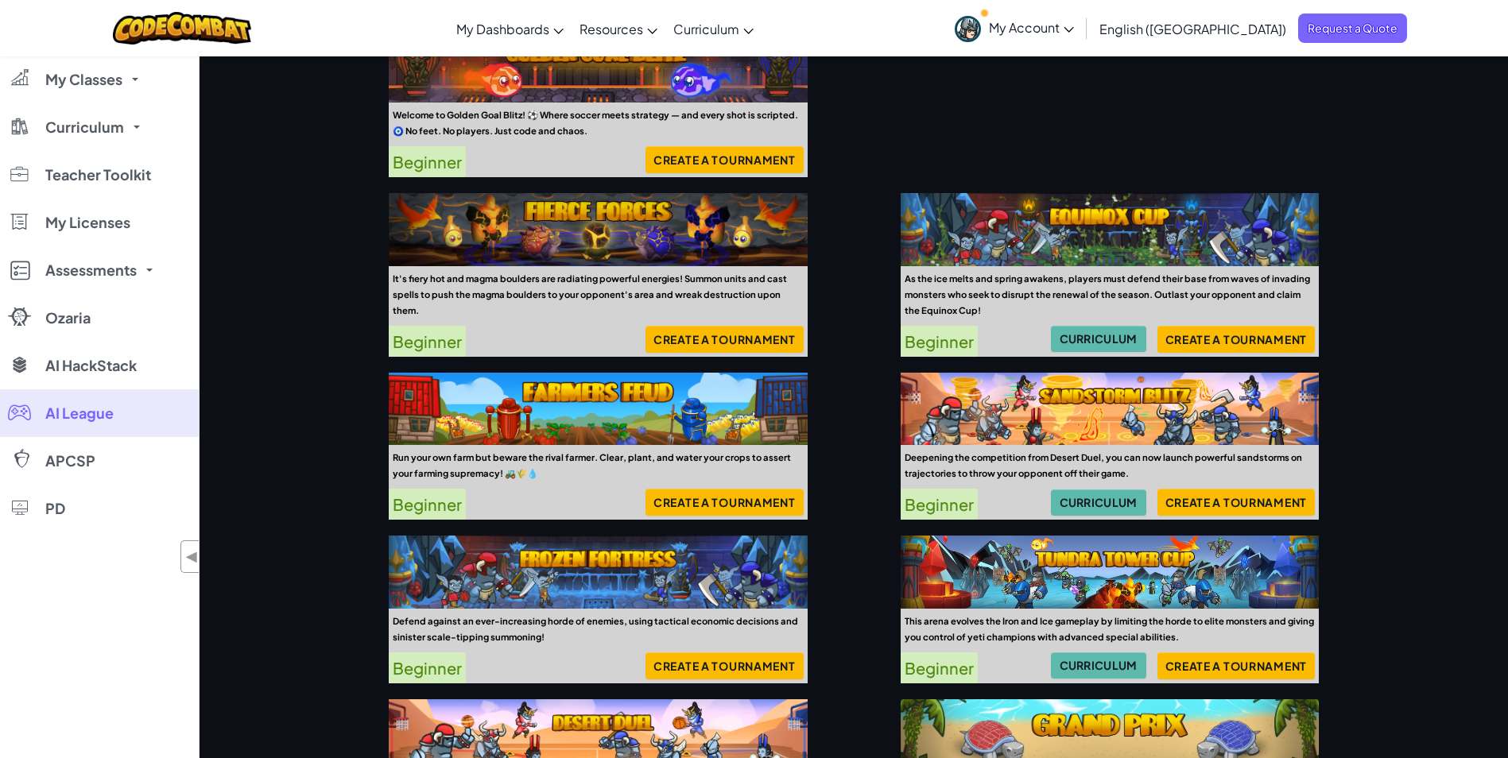
scroll to position [397, 0]
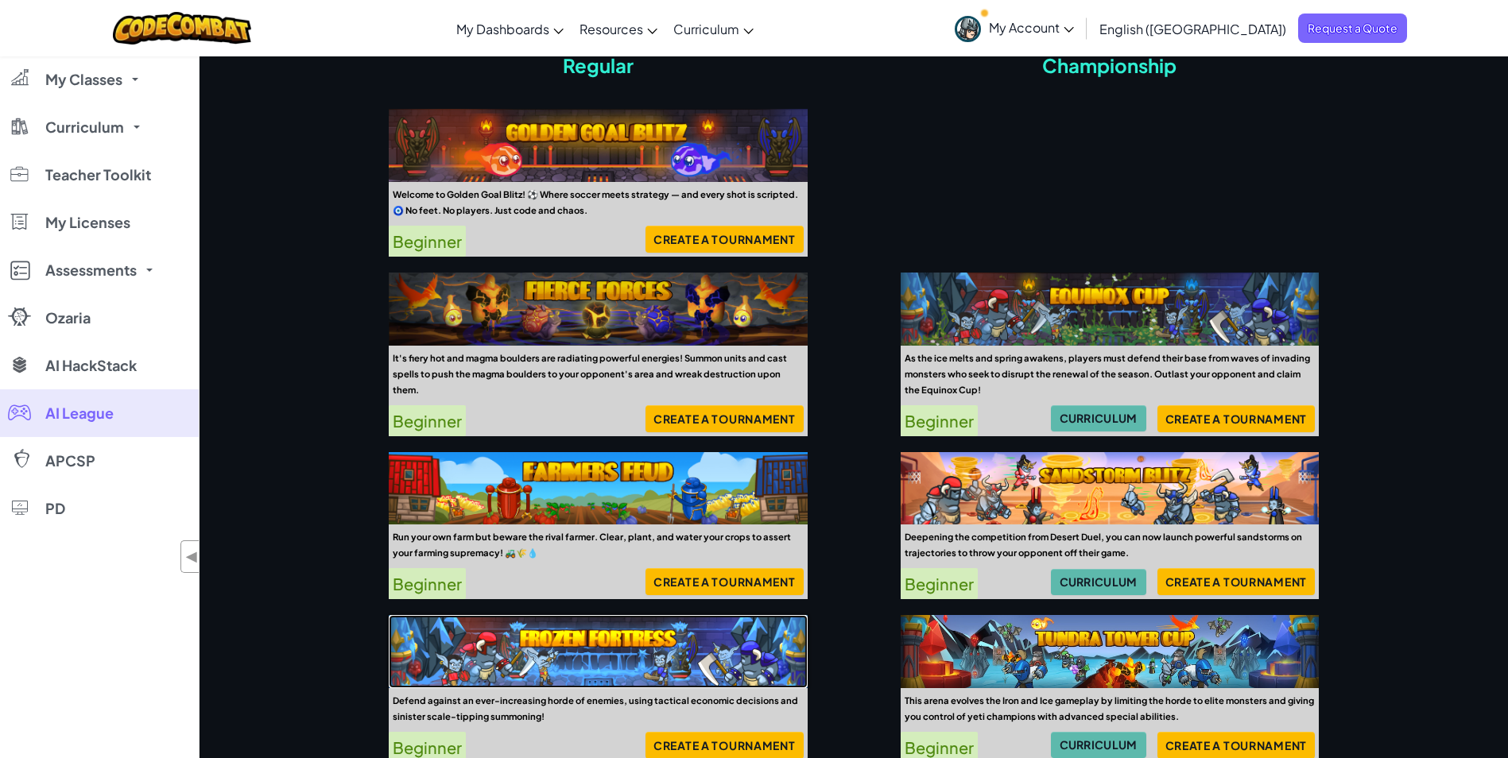
click at [571, 664] on img at bounding box center [598, 651] width 419 height 73
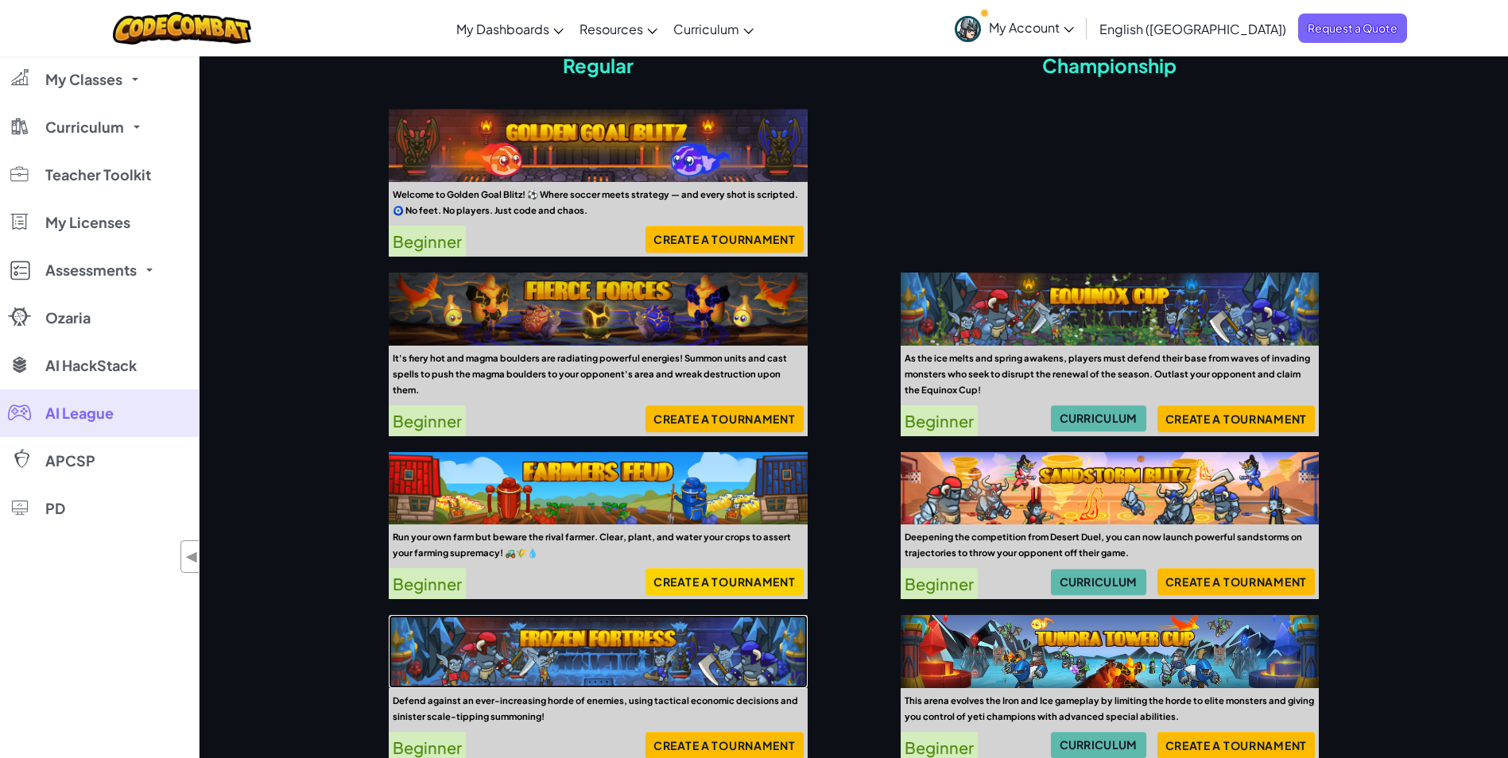
scroll to position [477, 0]
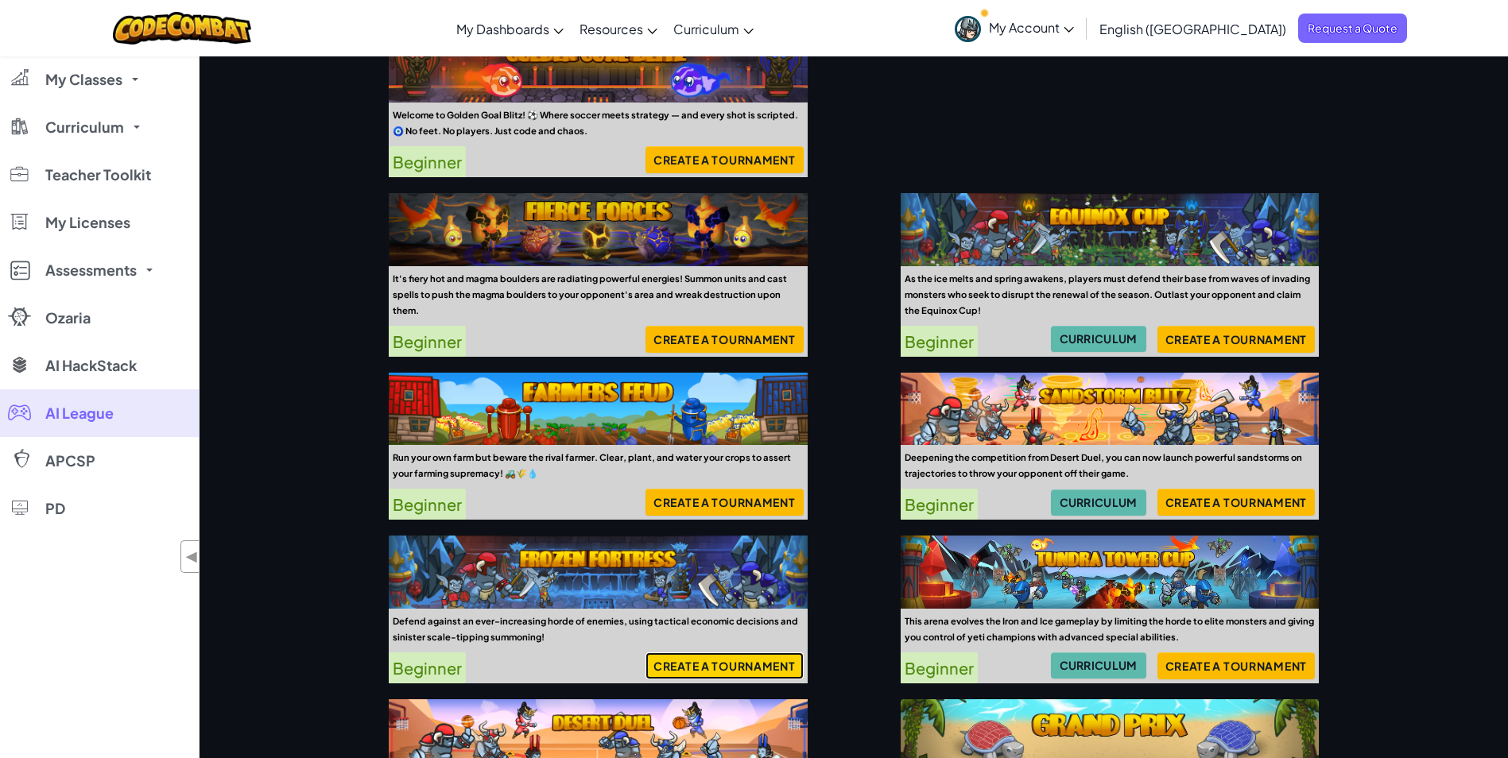
click at [708, 658] on button "Create a Tournament" at bounding box center [725, 666] width 158 height 27
select select "68a321f6fc554b15a7708c03"
select select "results_date"
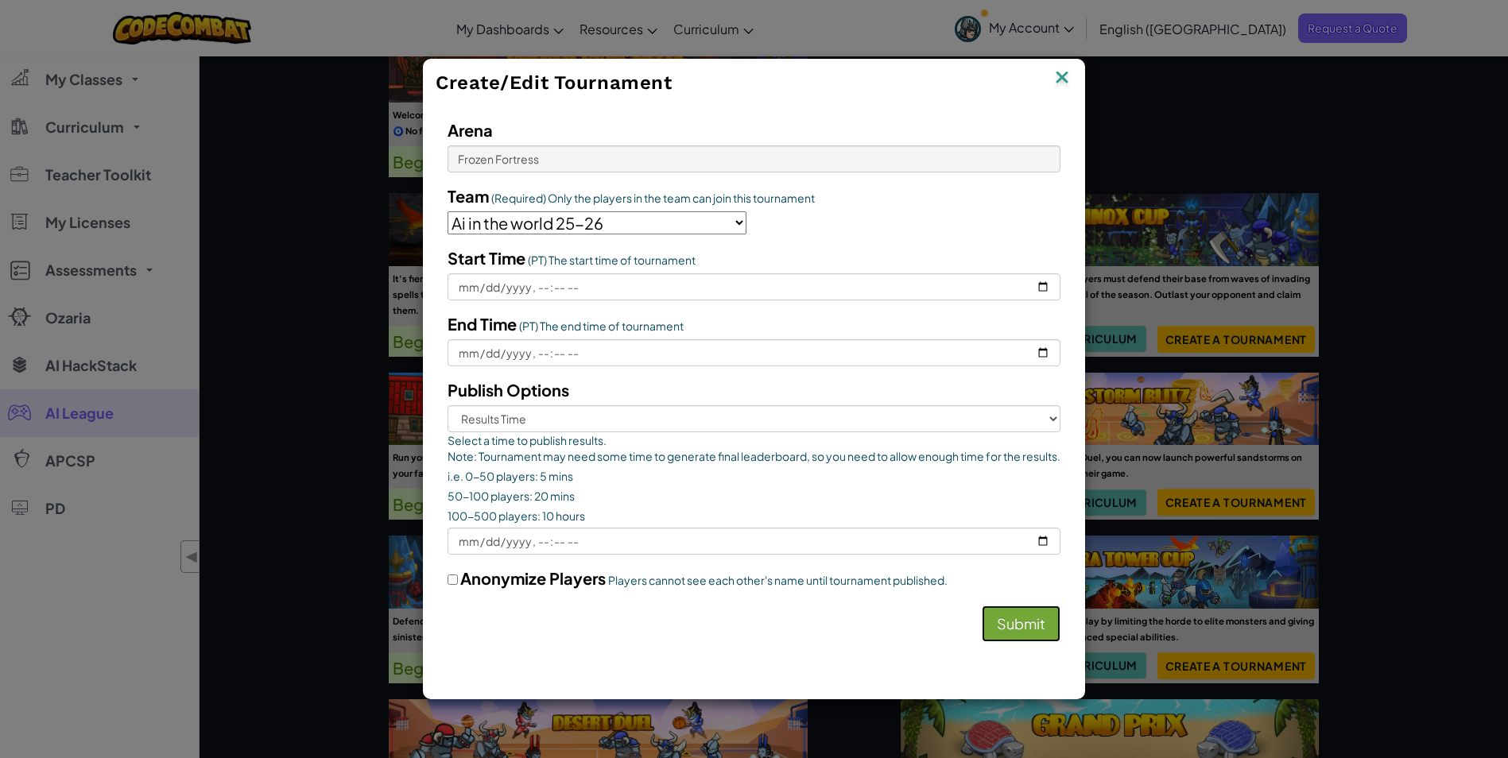
click at [1010, 628] on button "Submit" at bounding box center [1021, 624] width 79 height 37
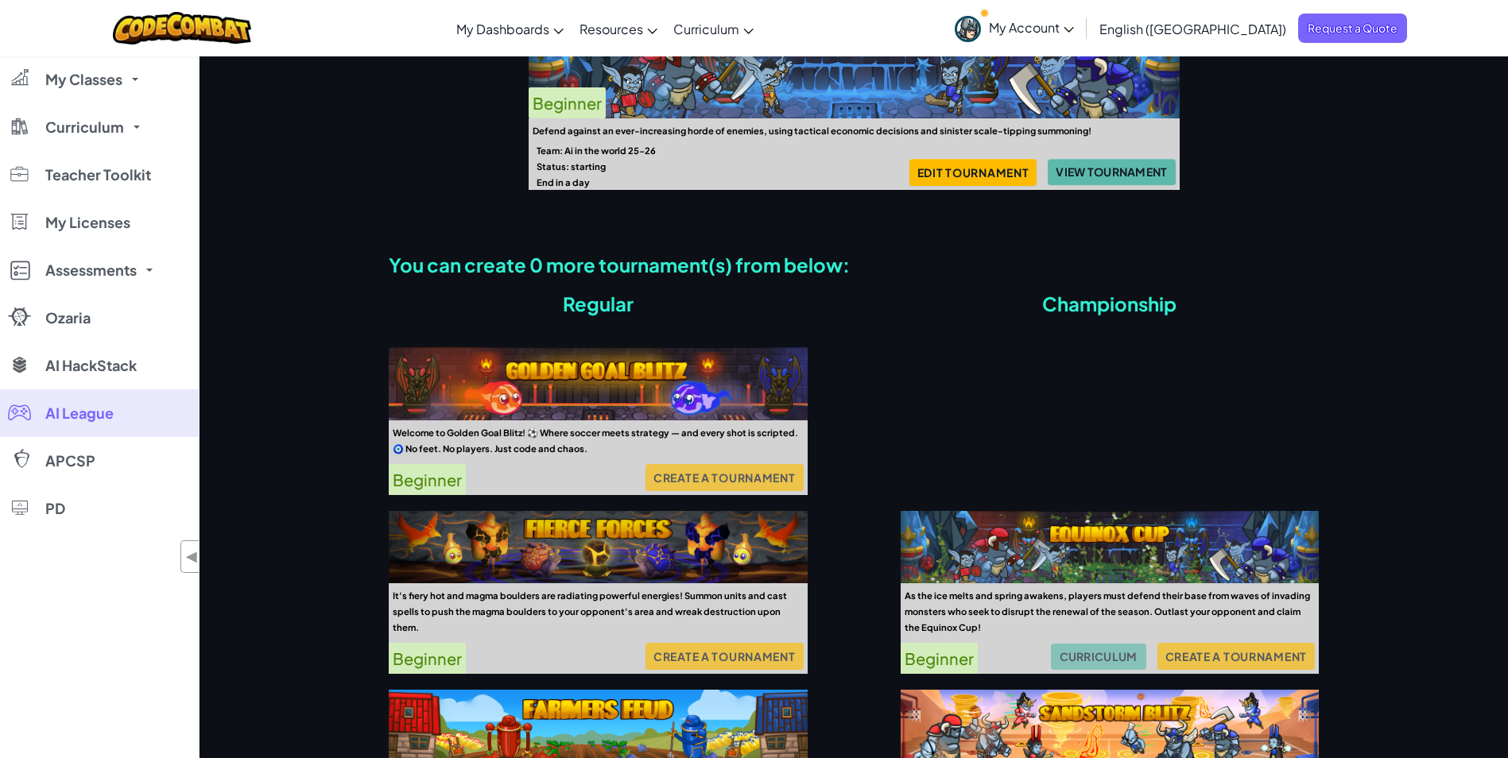
scroll to position [0, 0]
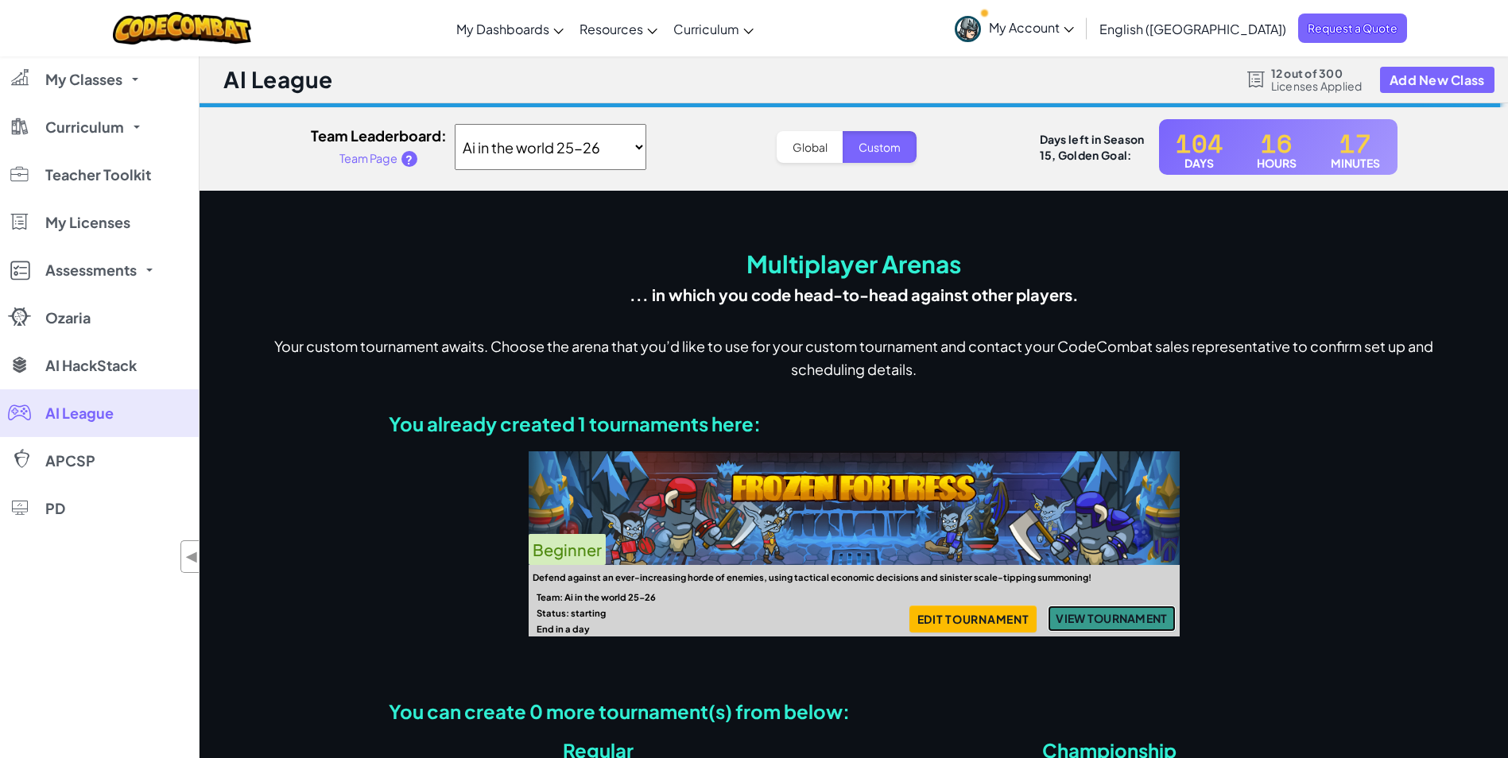
click at [1122, 617] on button "View Tournament" at bounding box center [1111, 619] width 127 height 26
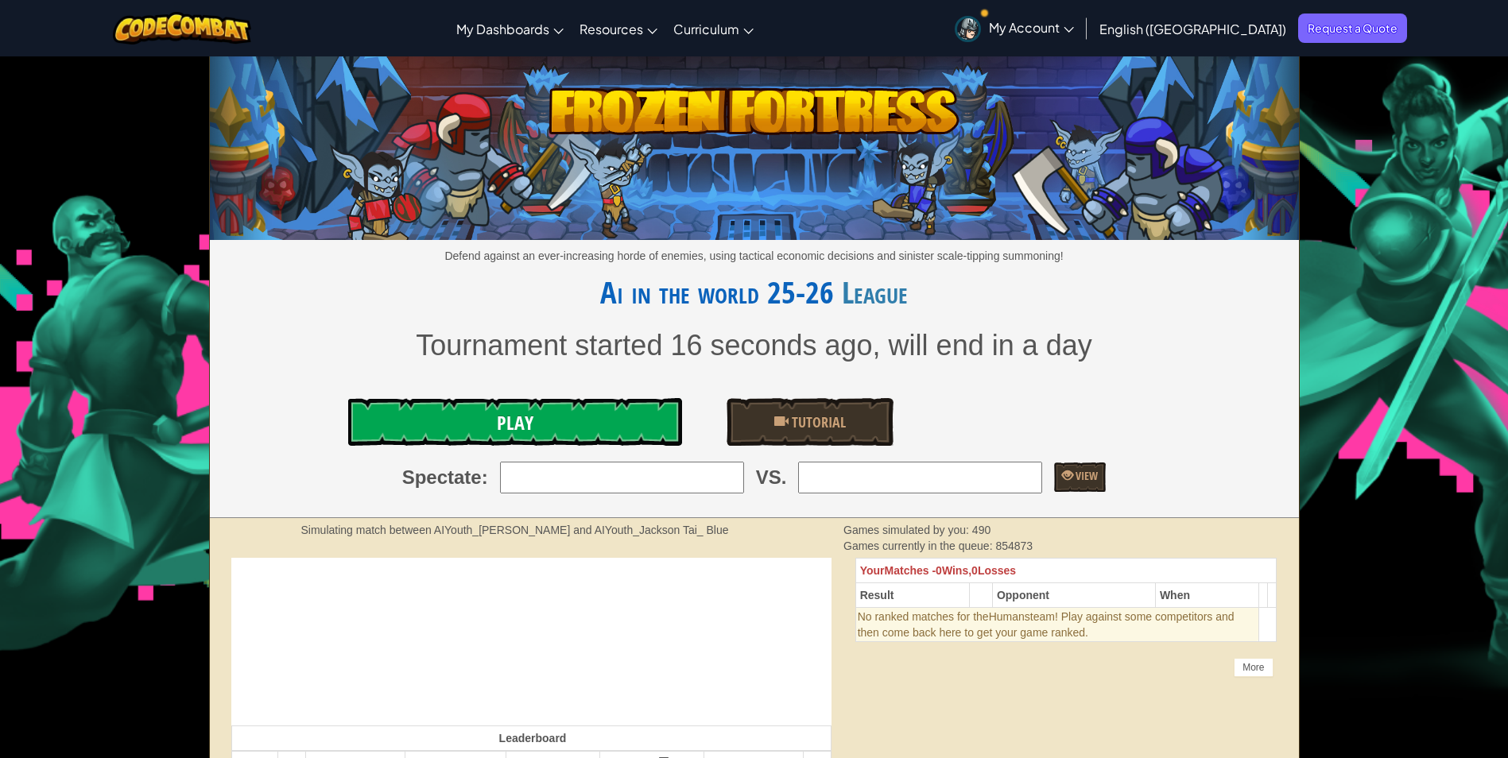
click at [574, 425] on link "Play" at bounding box center [515, 422] width 334 height 48
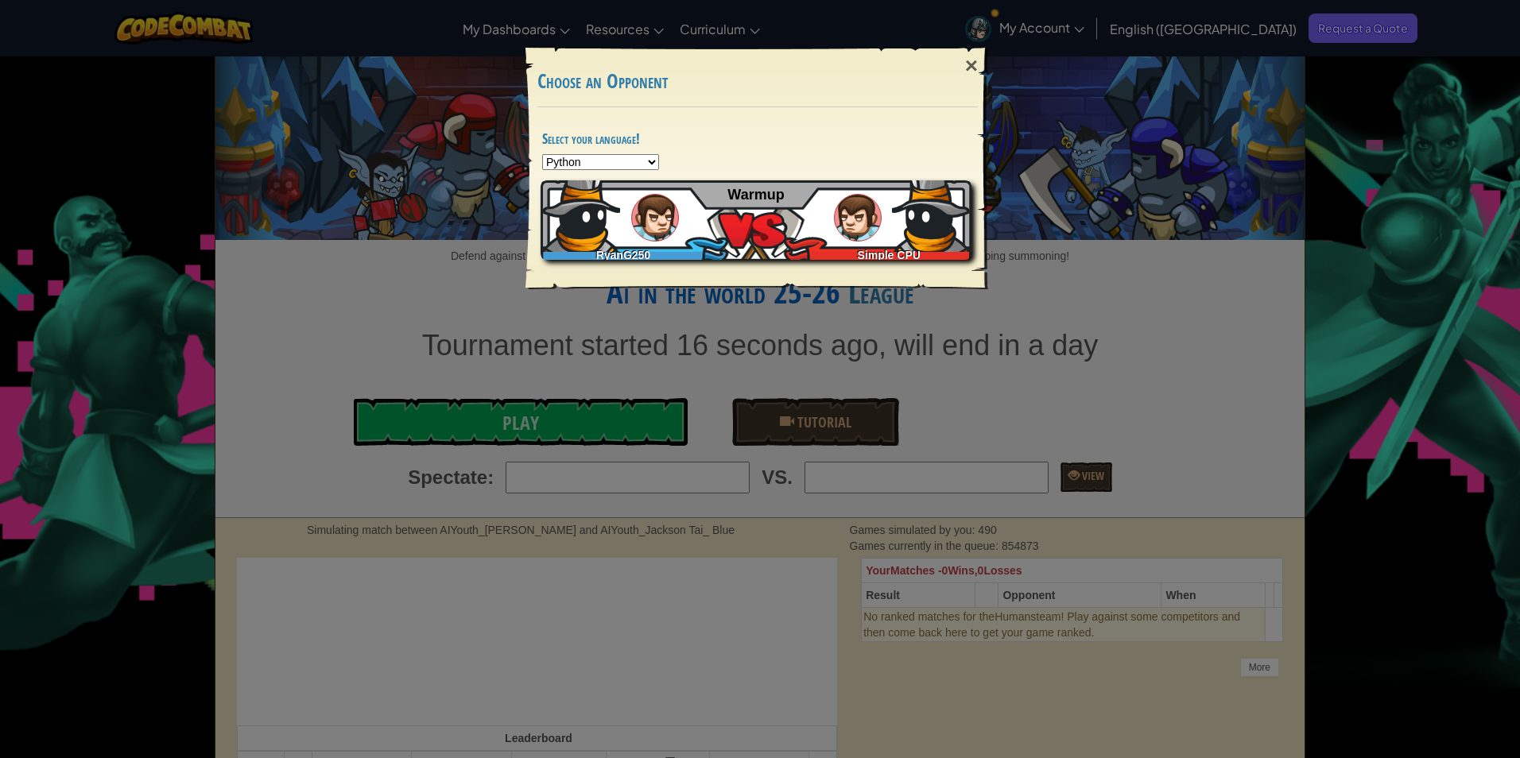
click at [708, 250] on div "RyanG250" at bounding box center [627, 252] width 173 height 16
